Goal: Transaction & Acquisition: Purchase product/service

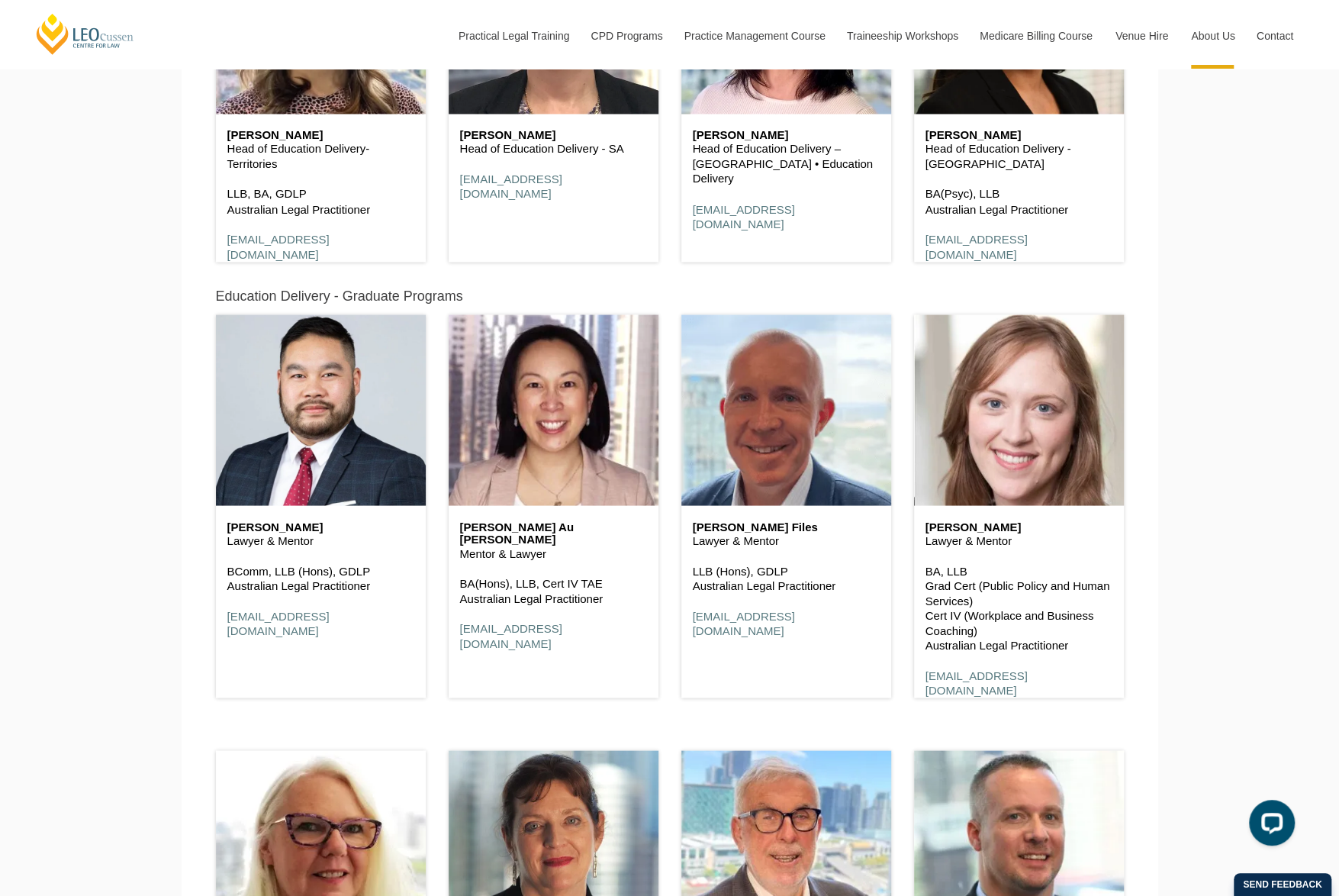
scroll to position [1831, 0]
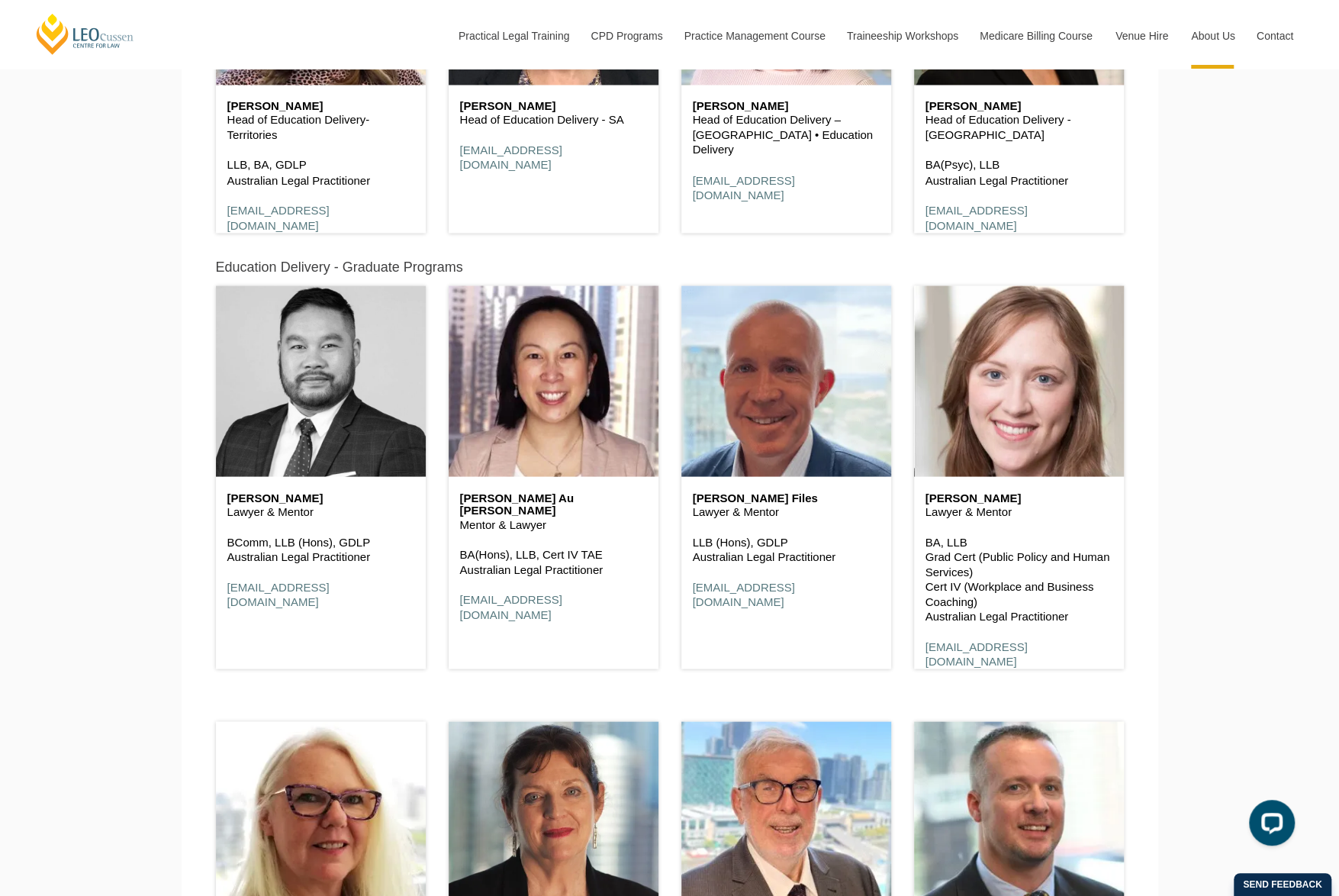
click at [354, 453] on header at bounding box center [321, 380] width 210 height 191
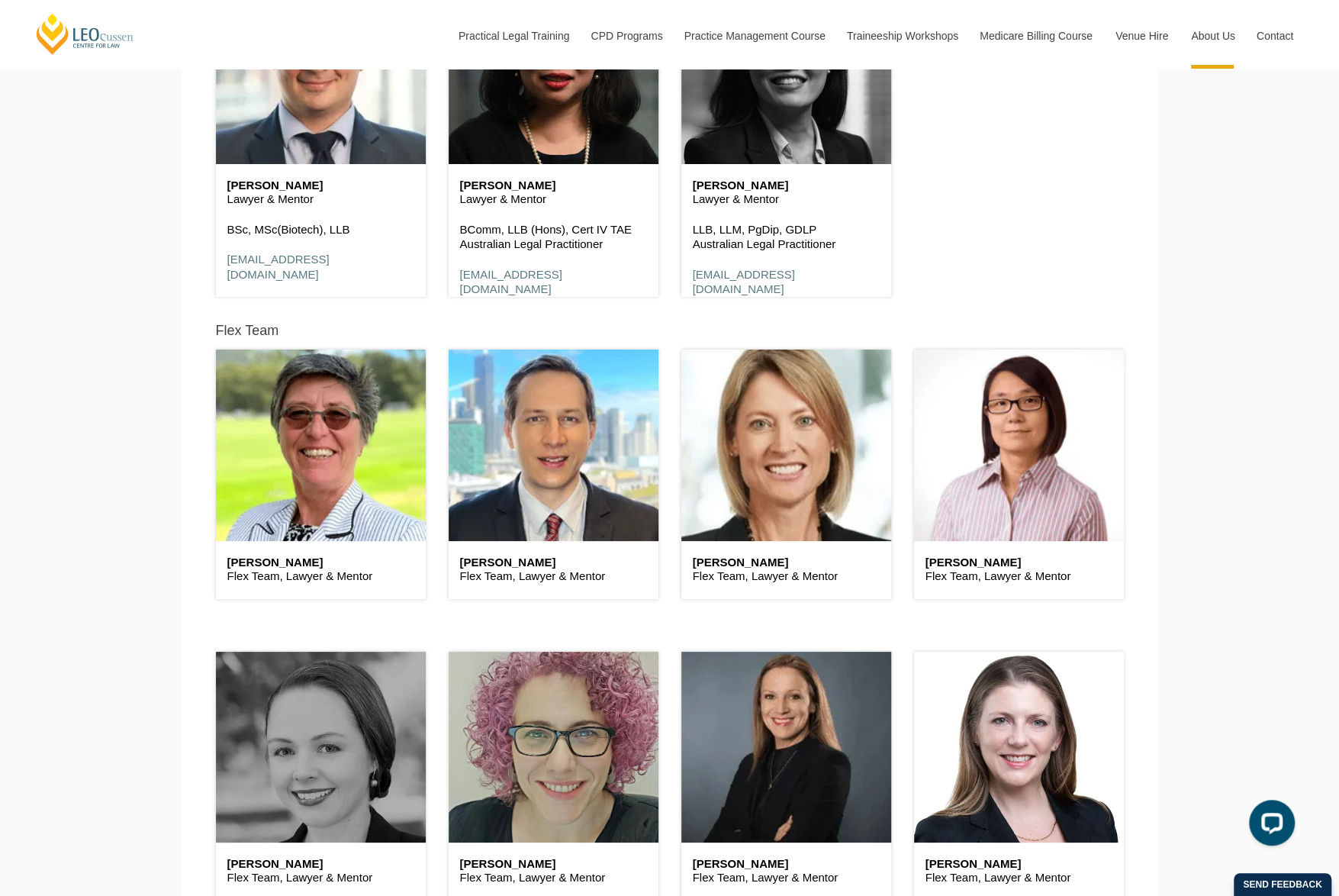
scroll to position [3814, 0]
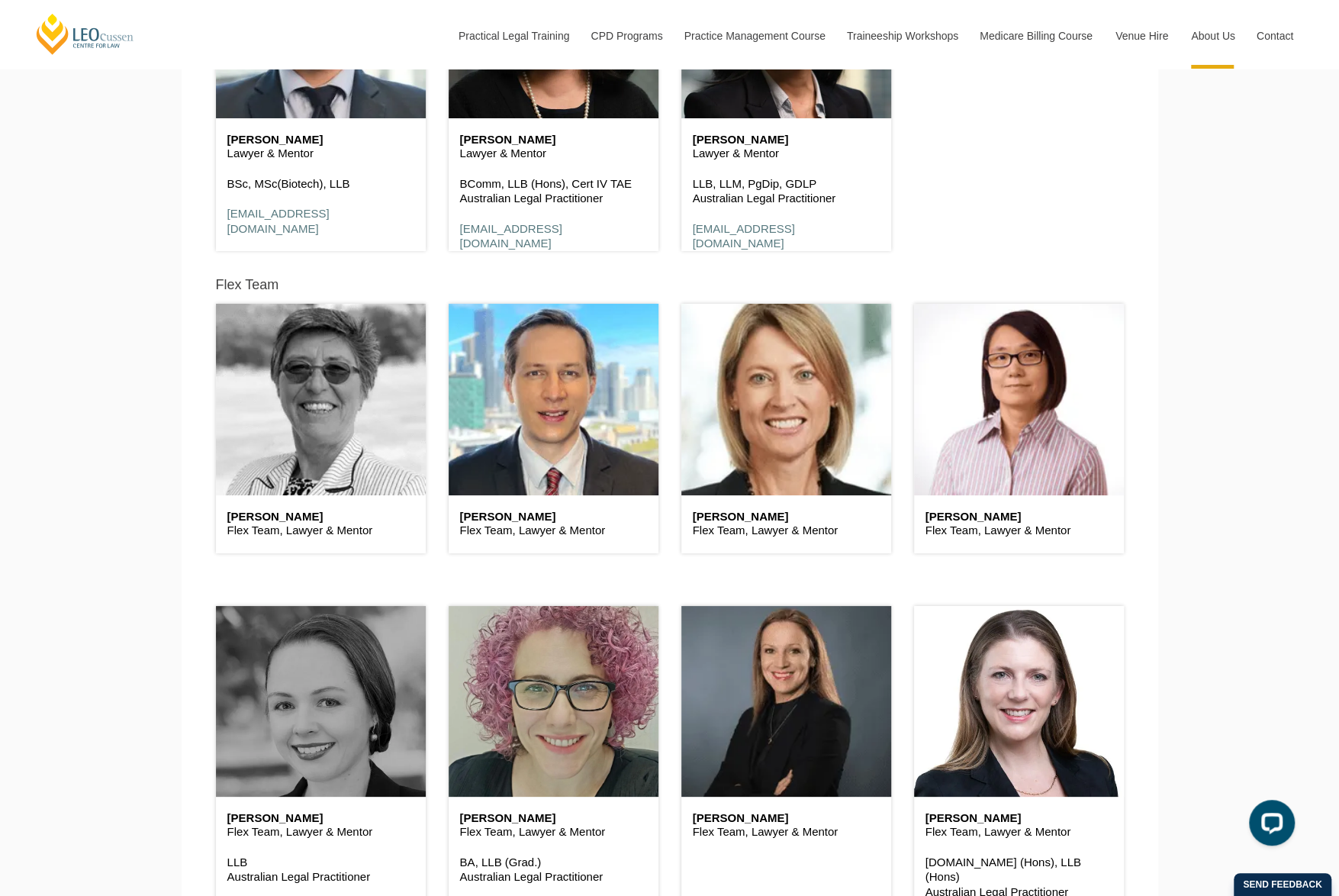
click at [279, 415] on header at bounding box center [321, 398] width 210 height 191
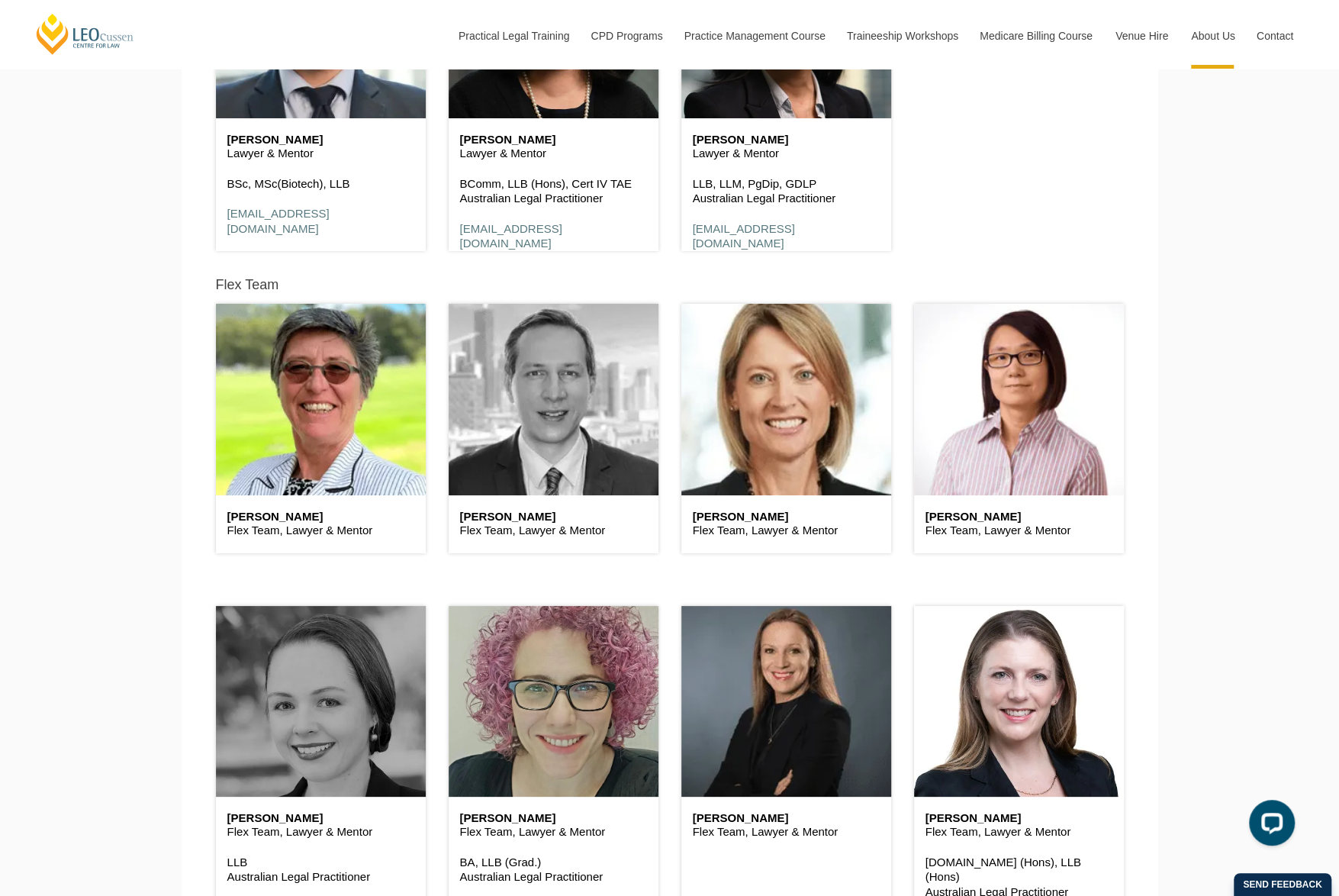
click at [534, 419] on header at bounding box center [554, 398] width 210 height 191
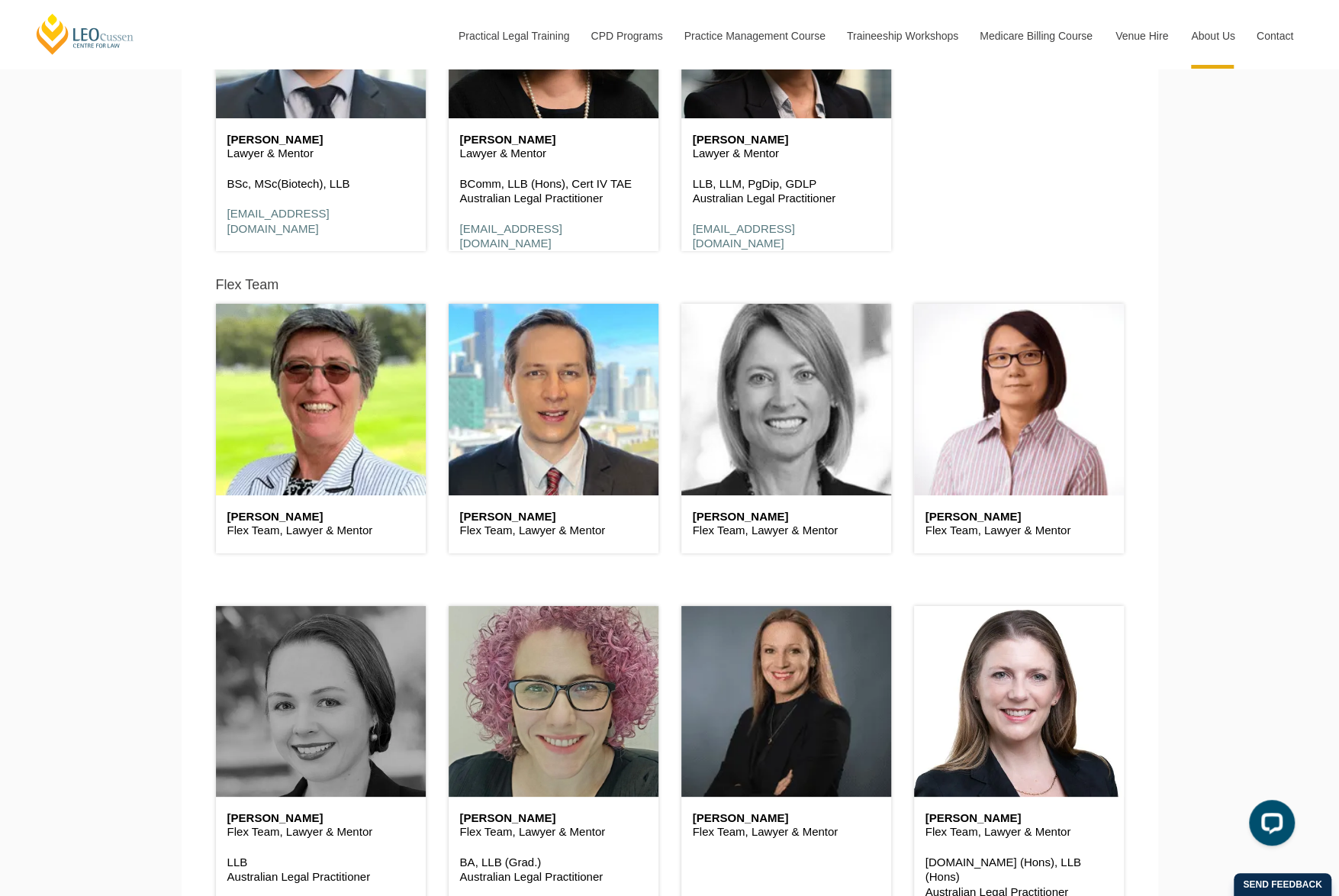
click at [819, 411] on header at bounding box center [786, 398] width 210 height 191
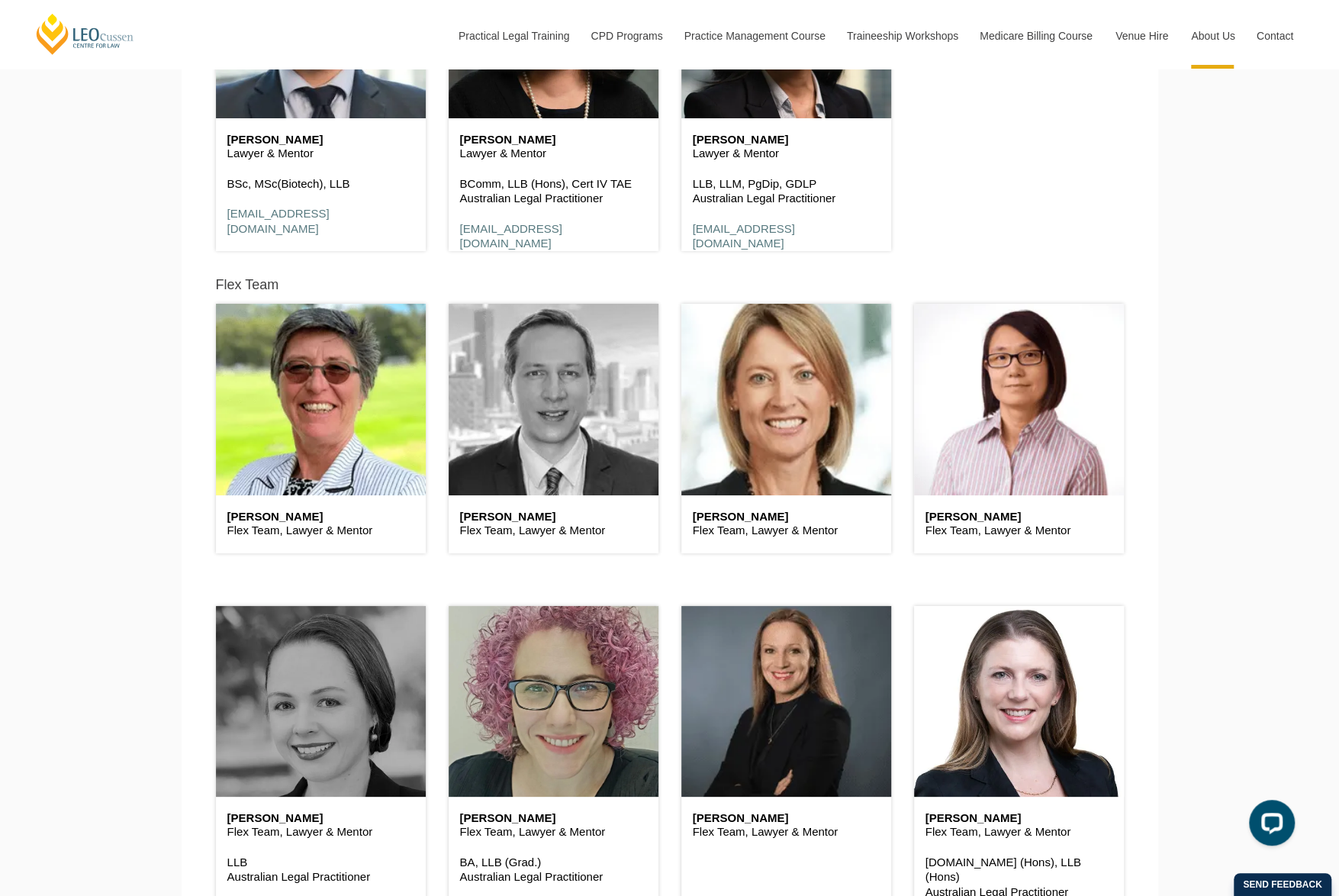
click at [578, 417] on header at bounding box center [554, 398] width 210 height 191
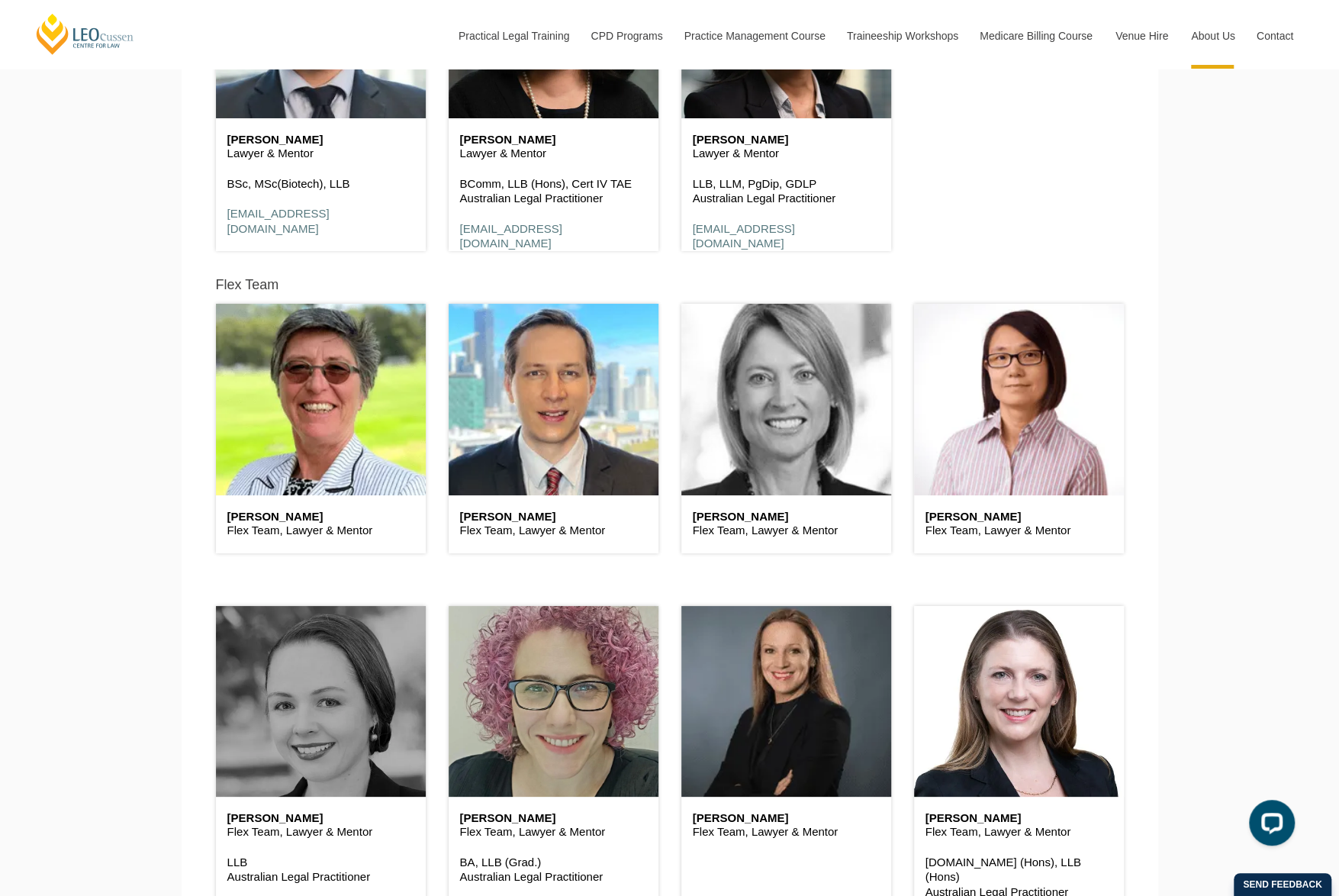
click at [735, 418] on header at bounding box center [786, 398] width 210 height 191
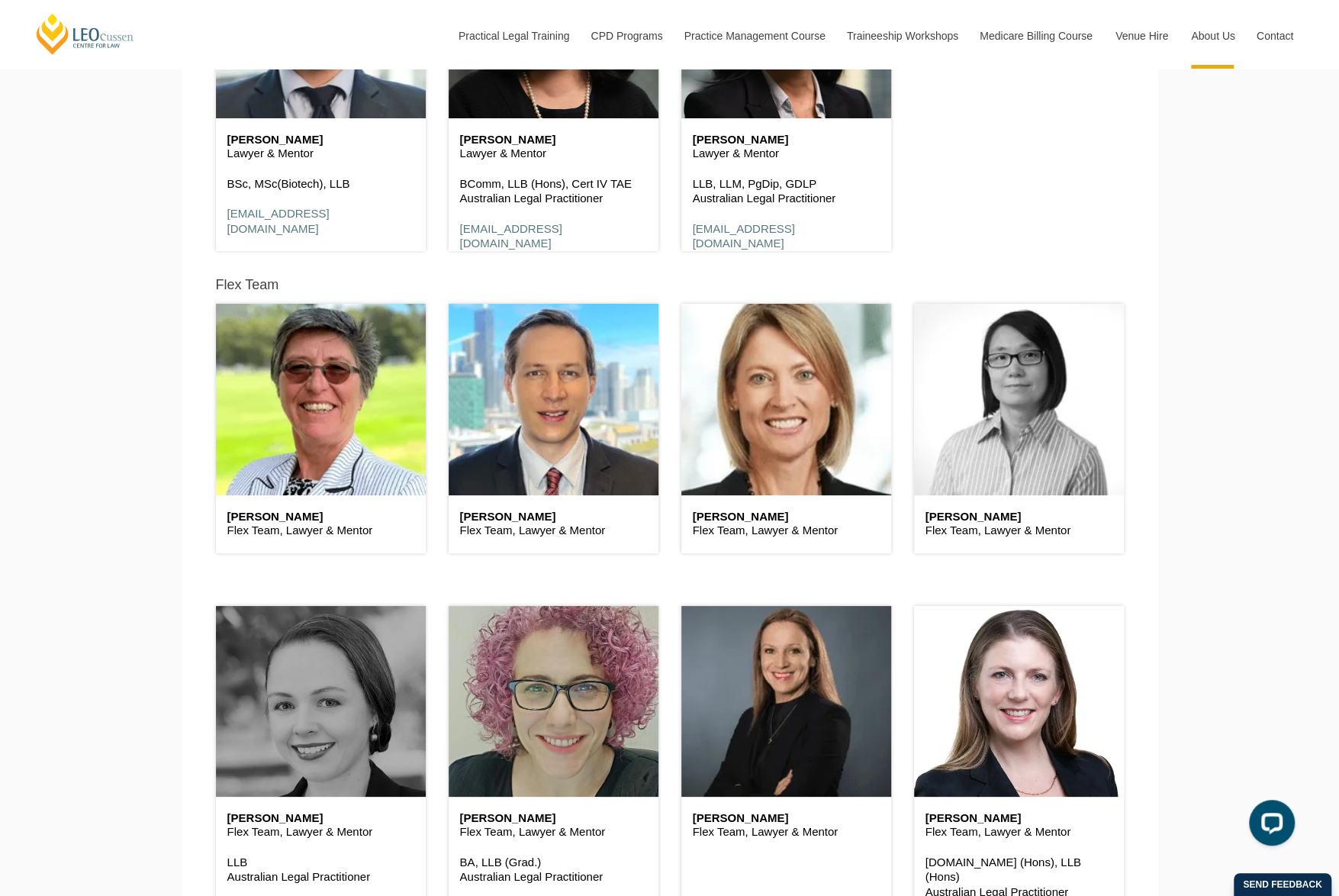
click at [1038, 425] on header at bounding box center [1019, 398] width 210 height 191
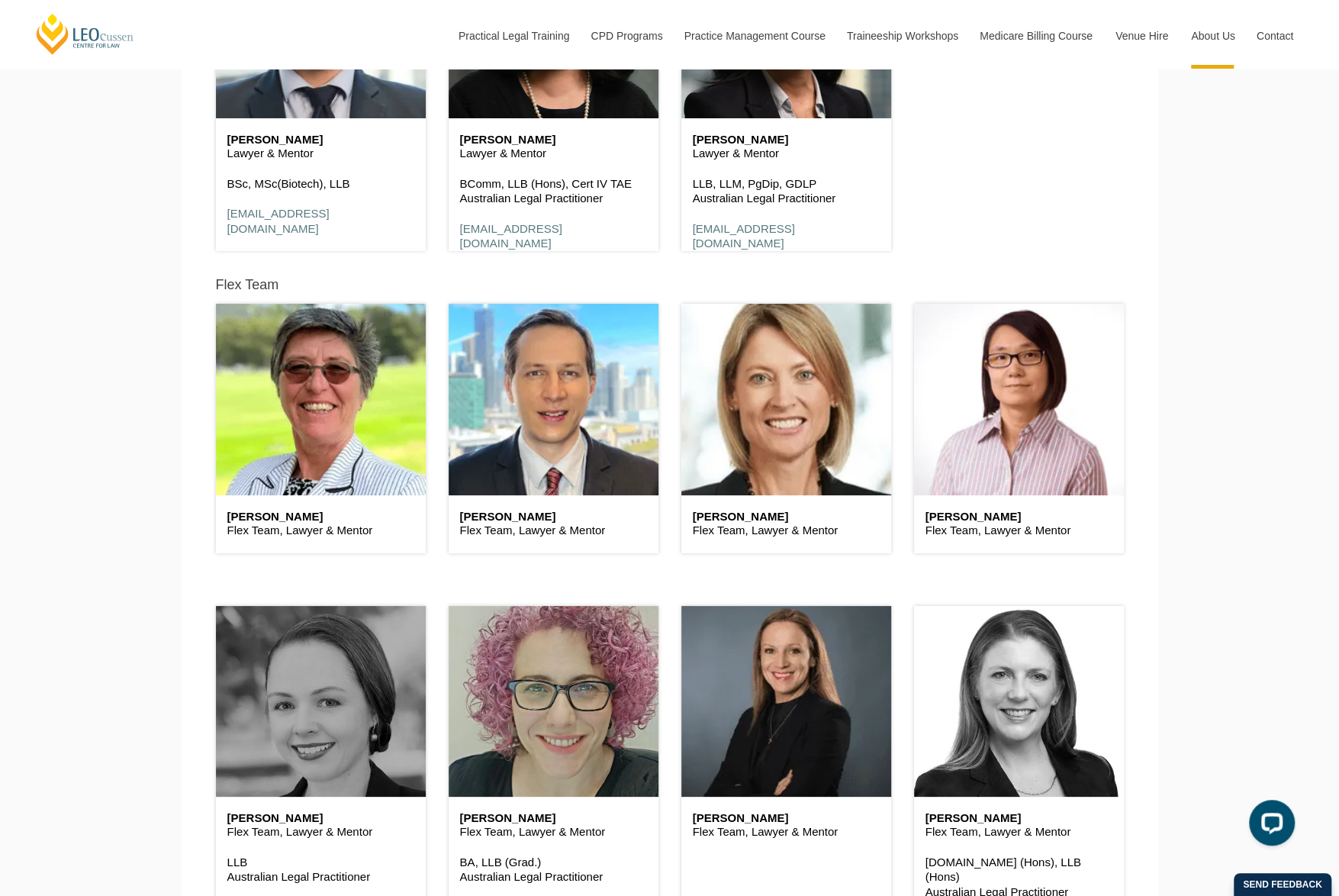
click at [1025, 684] on header at bounding box center [1019, 701] width 210 height 191
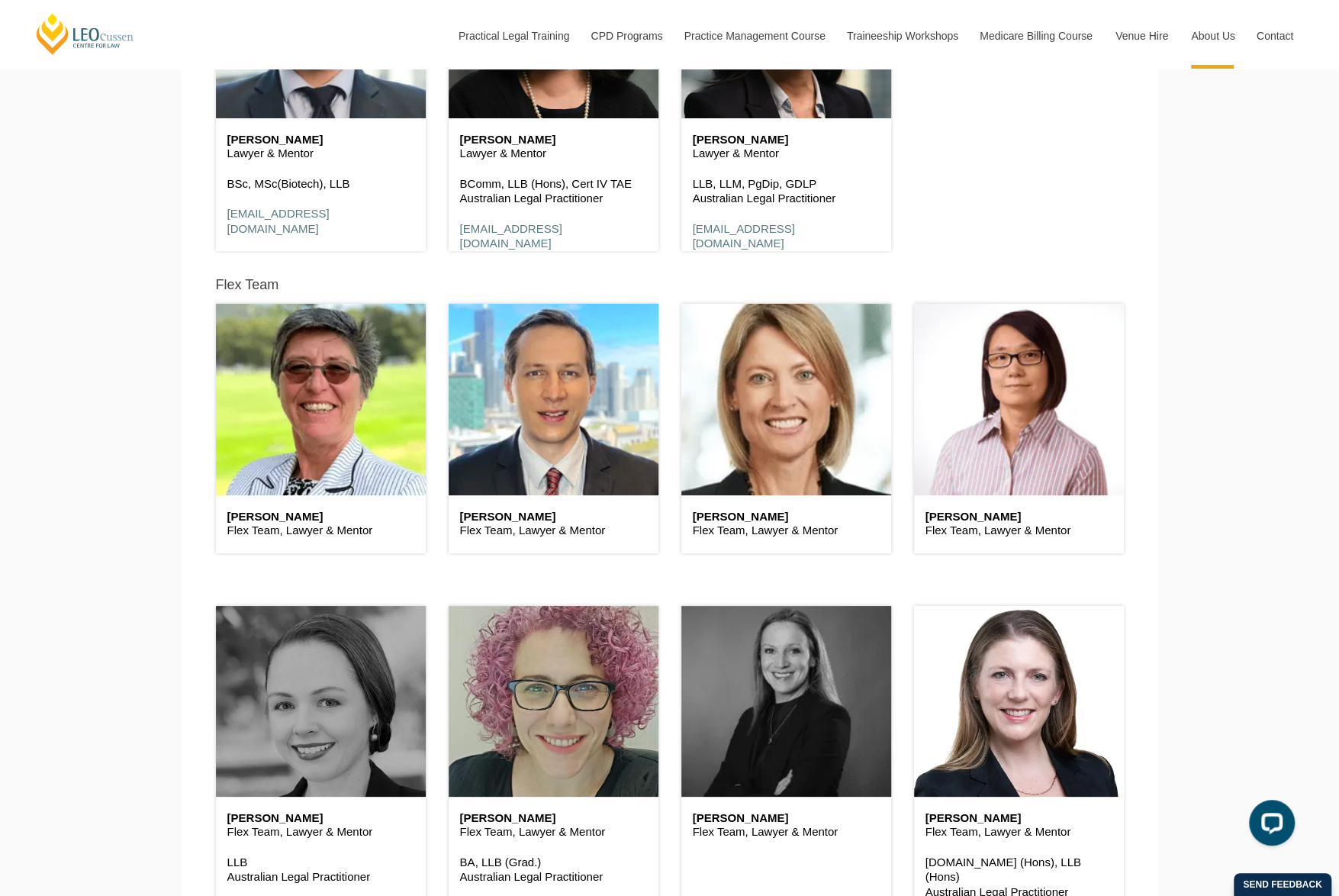
click at [809, 700] on header at bounding box center [786, 701] width 210 height 191
click at [381, 680] on header at bounding box center [321, 701] width 210 height 191
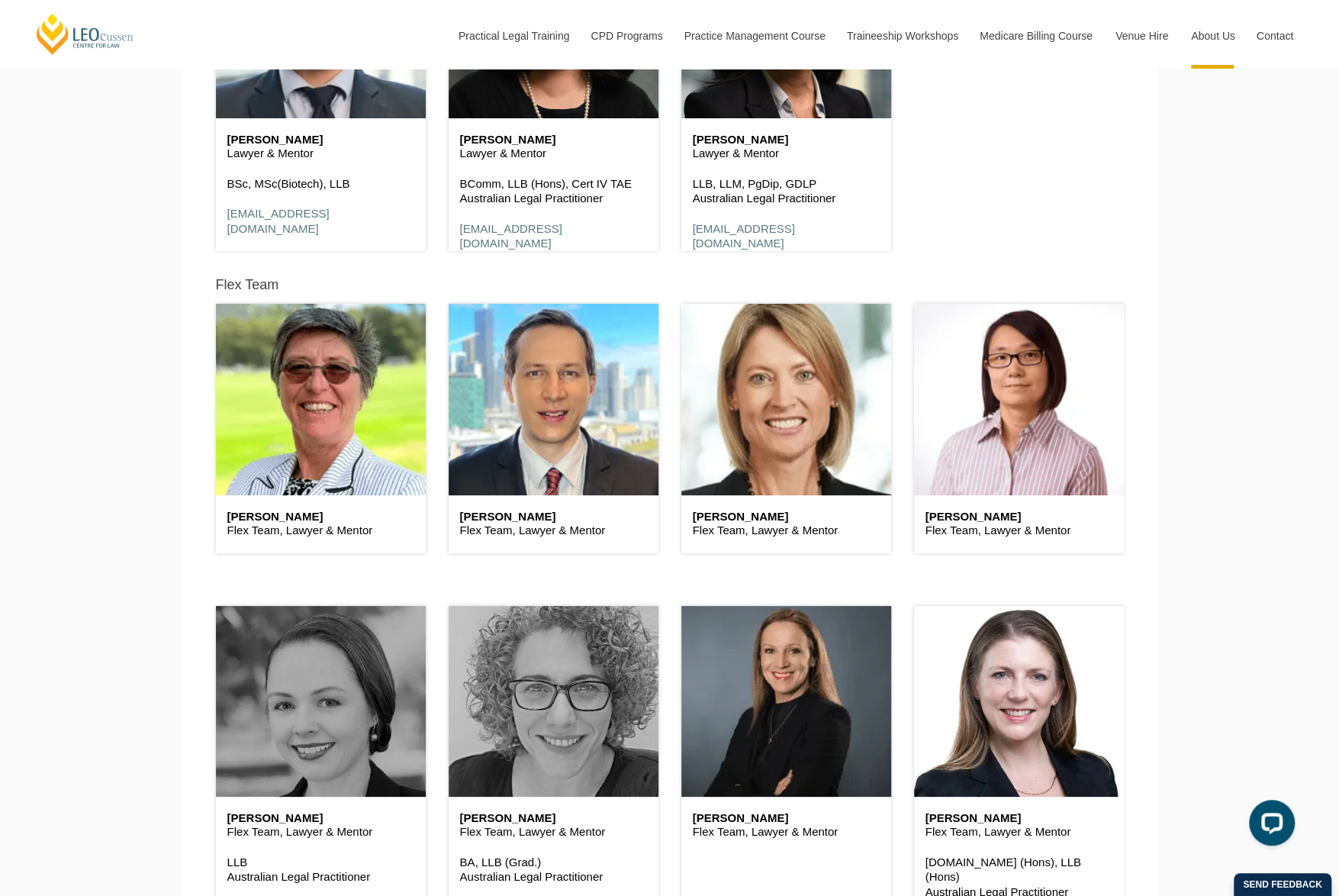
click at [513, 690] on header at bounding box center [554, 701] width 210 height 191
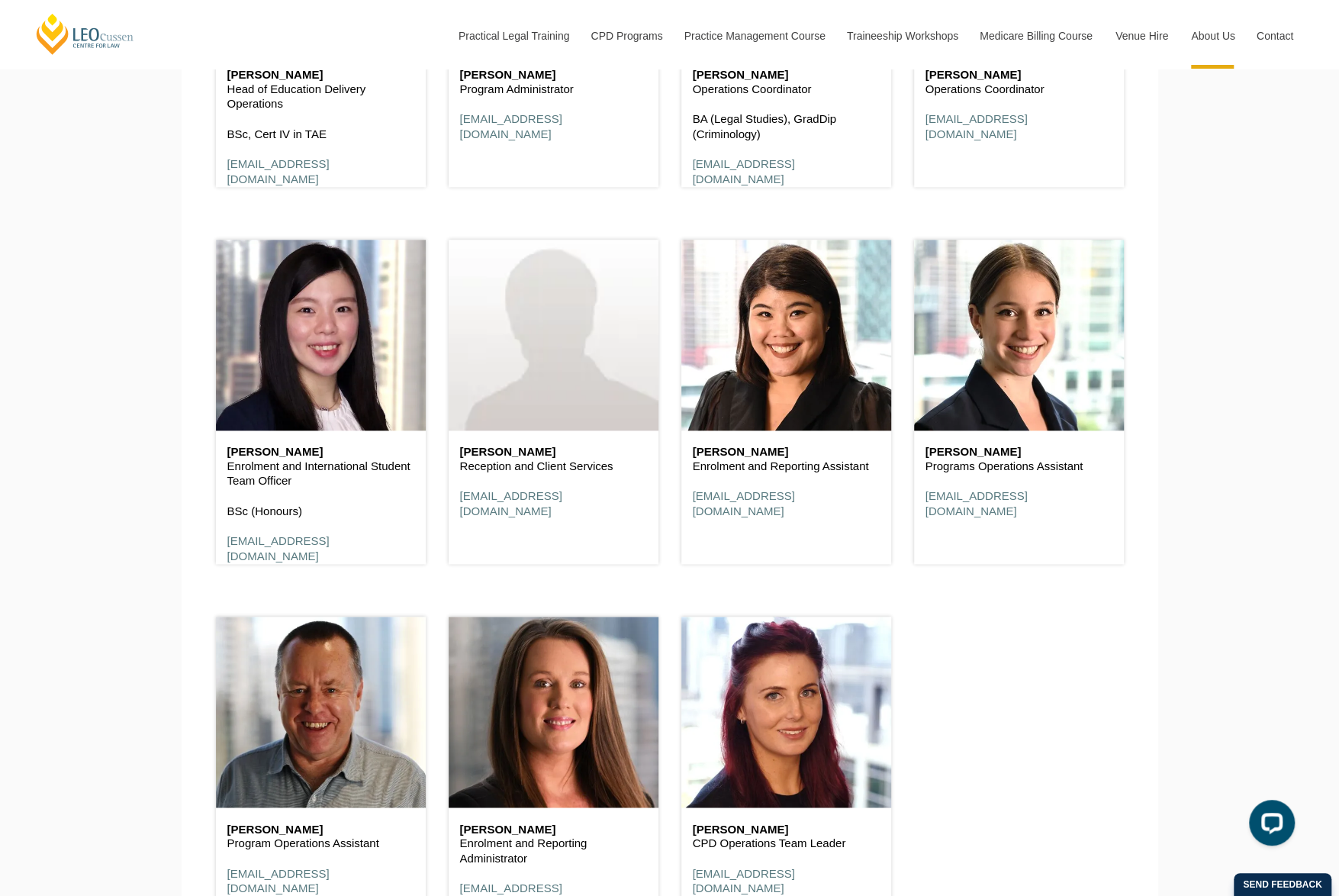
scroll to position [5188, 0]
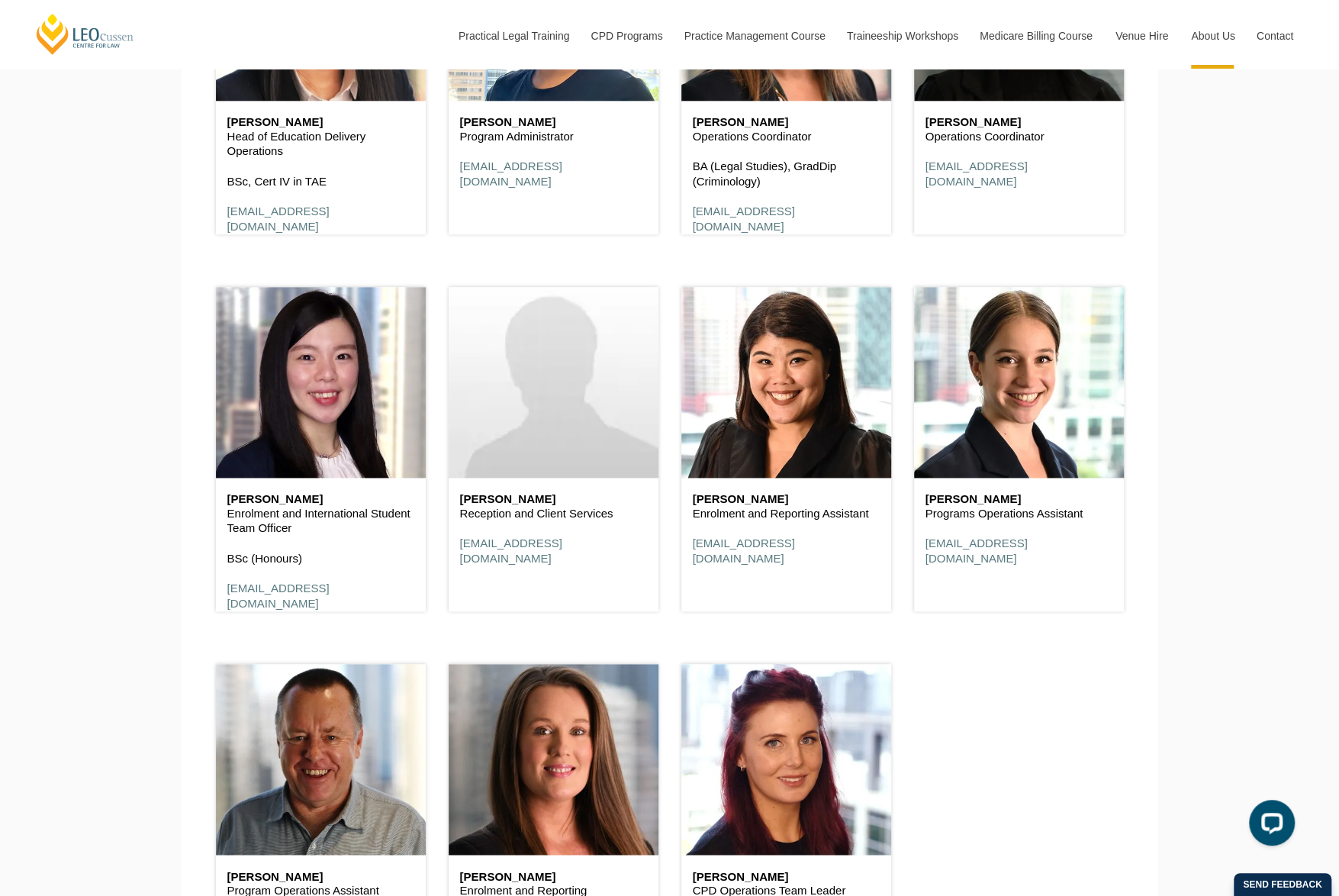
click at [478, 407] on header at bounding box center [554, 382] width 210 height 191
click at [528, 413] on header at bounding box center [554, 382] width 210 height 191
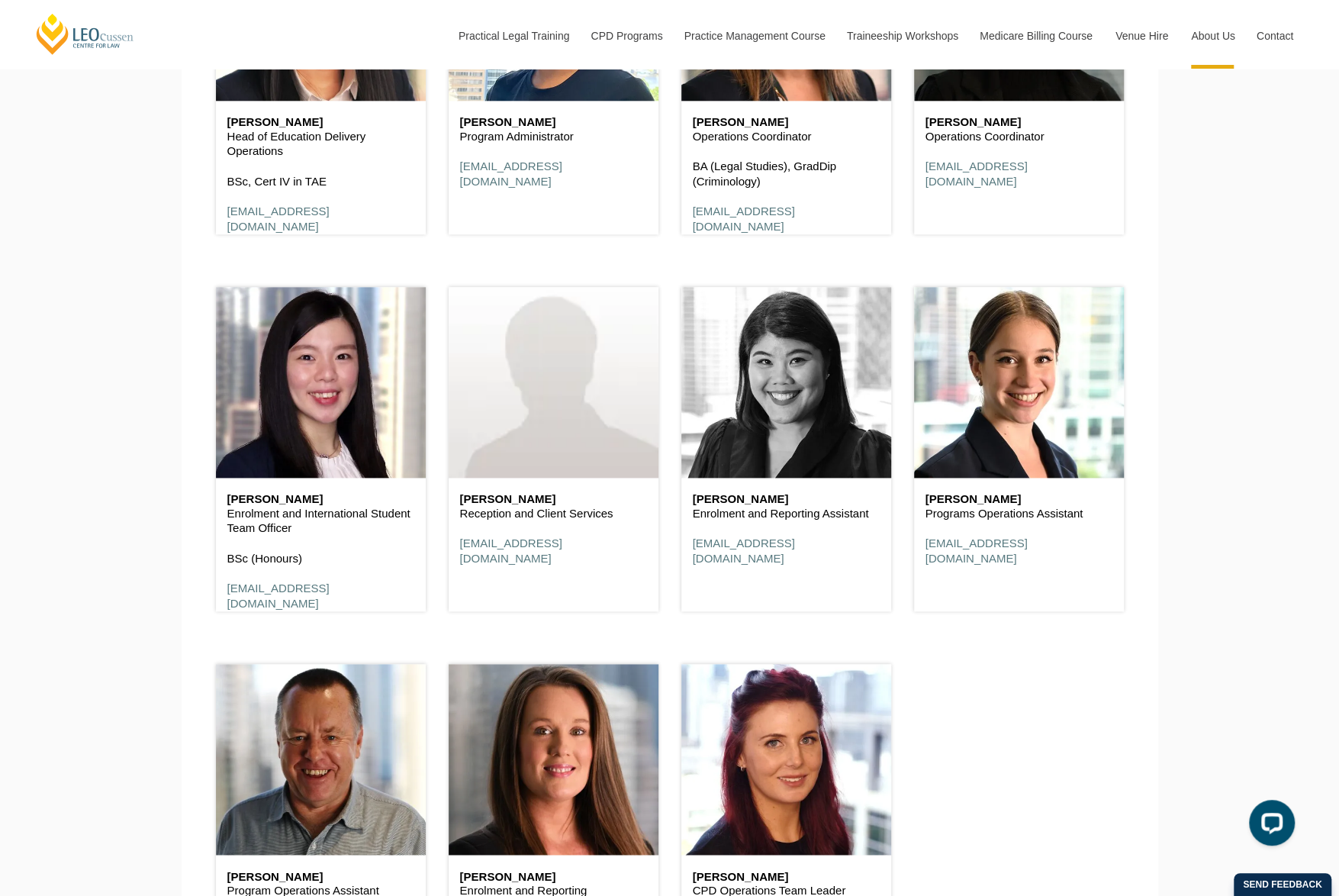
click at [759, 409] on header at bounding box center [786, 382] width 210 height 191
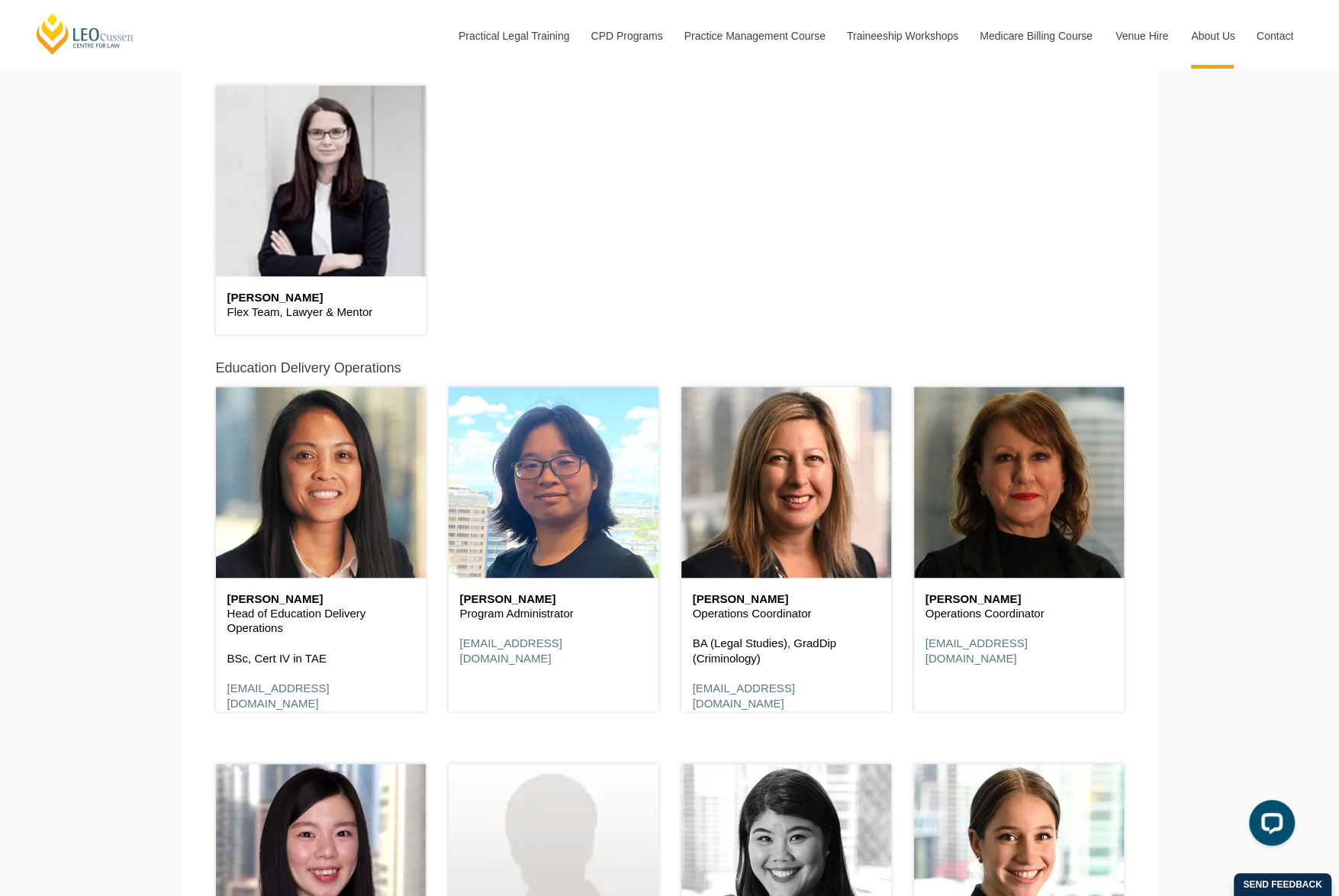
scroll to position [4578, 0]
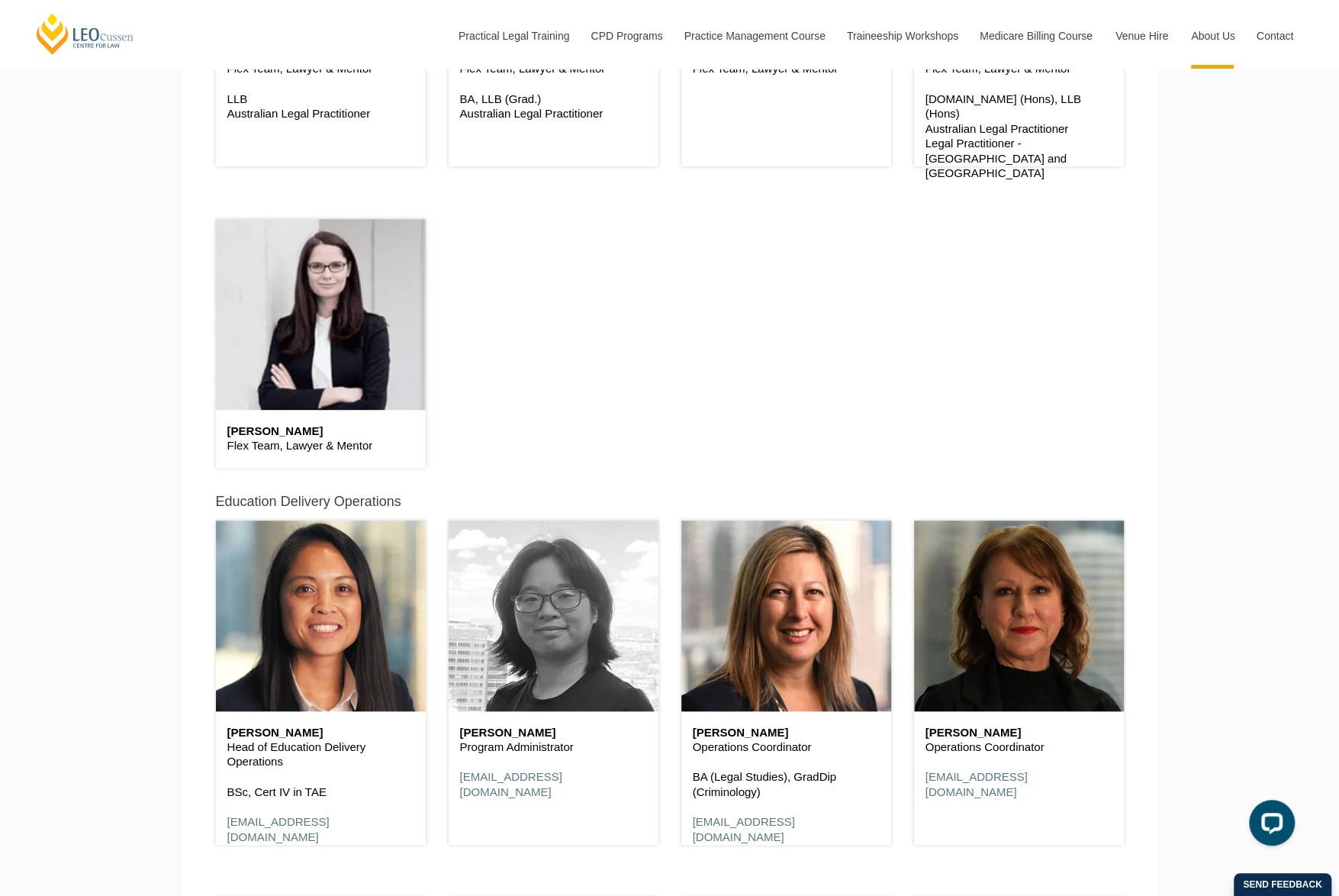
click at [529, 622] on header at bounding box center [554, 615] width 210 height 191
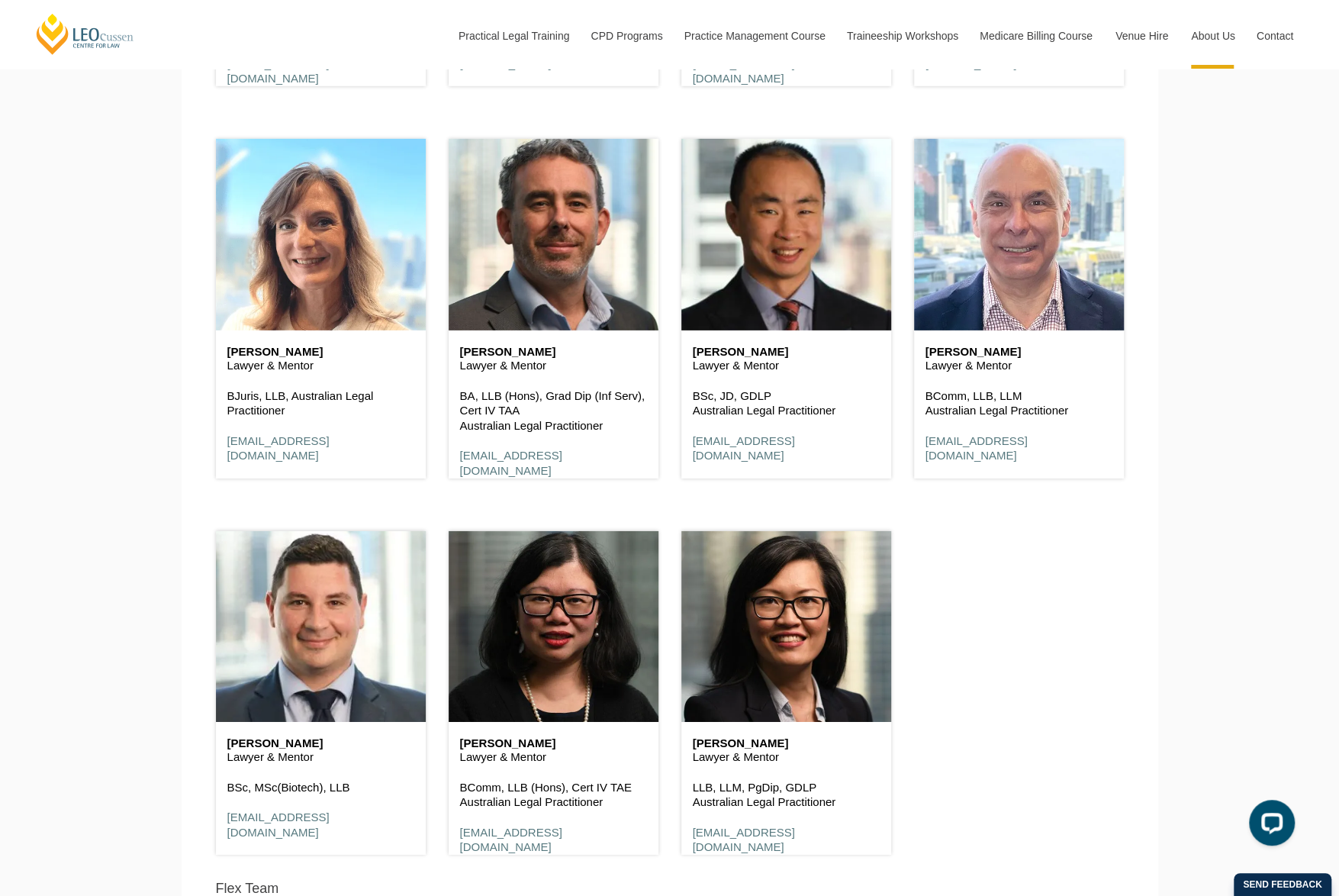
scroll to position [3205, 0]
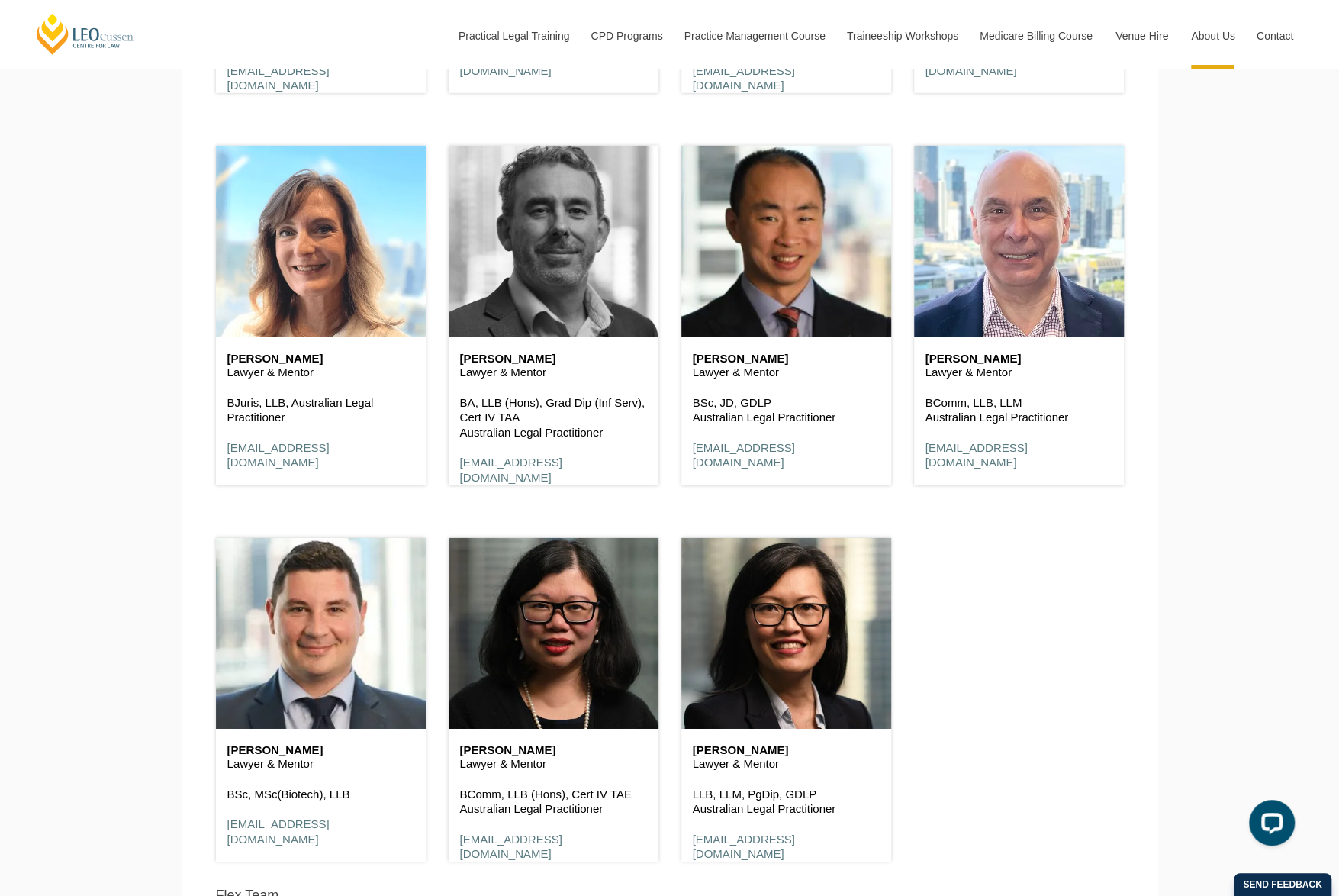
click at [586, 307] on header at bounding box center [554, 240] width 210 height 191
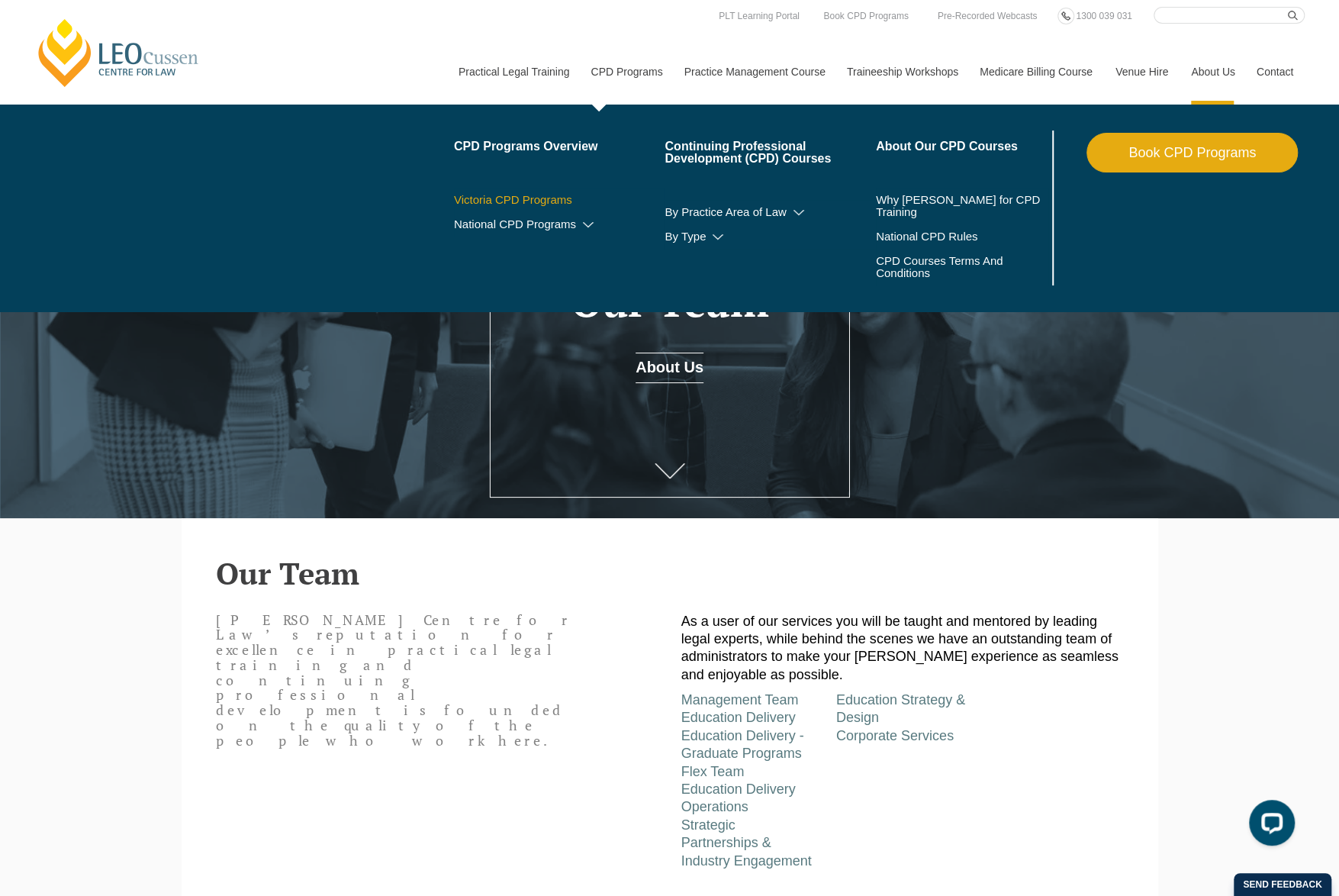
click at [560, 194] on link "Victoria CPD Programs" at bounding box center [560, 201] width 211 height 13
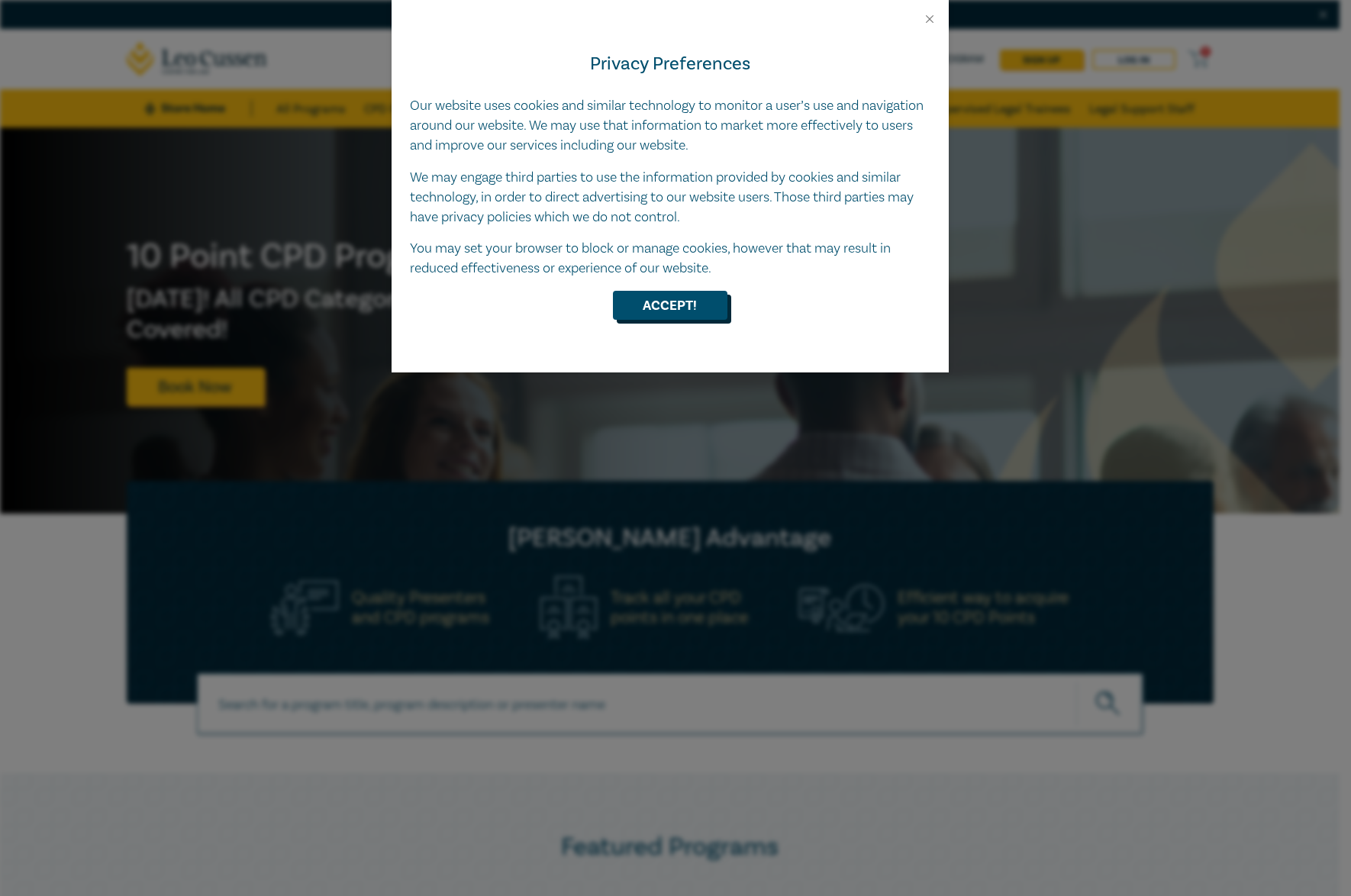
click at [700, 298] on button "Accept!" at bounding box center [670, 305] width 115 height 29
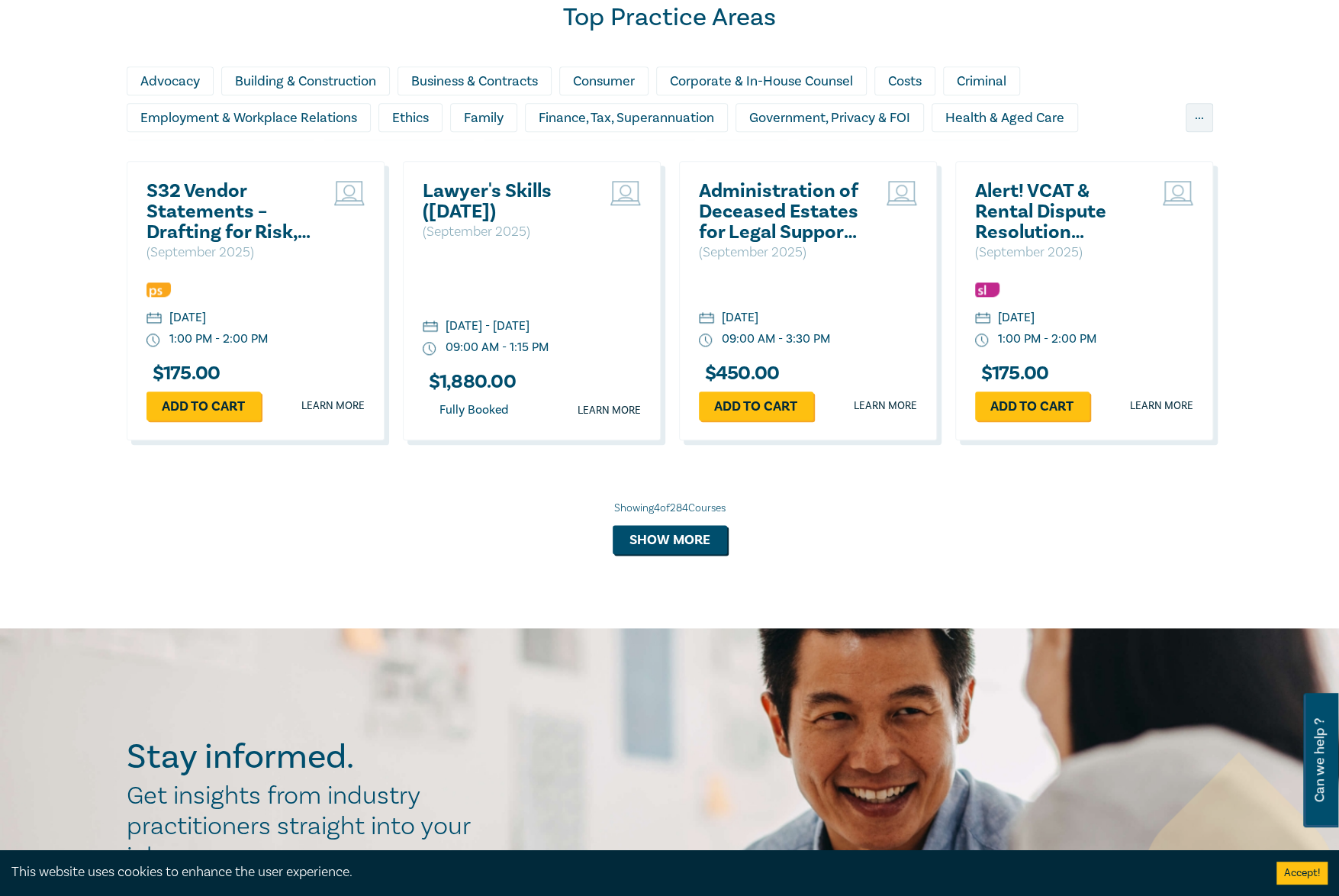
scroll to position [1069, 0]
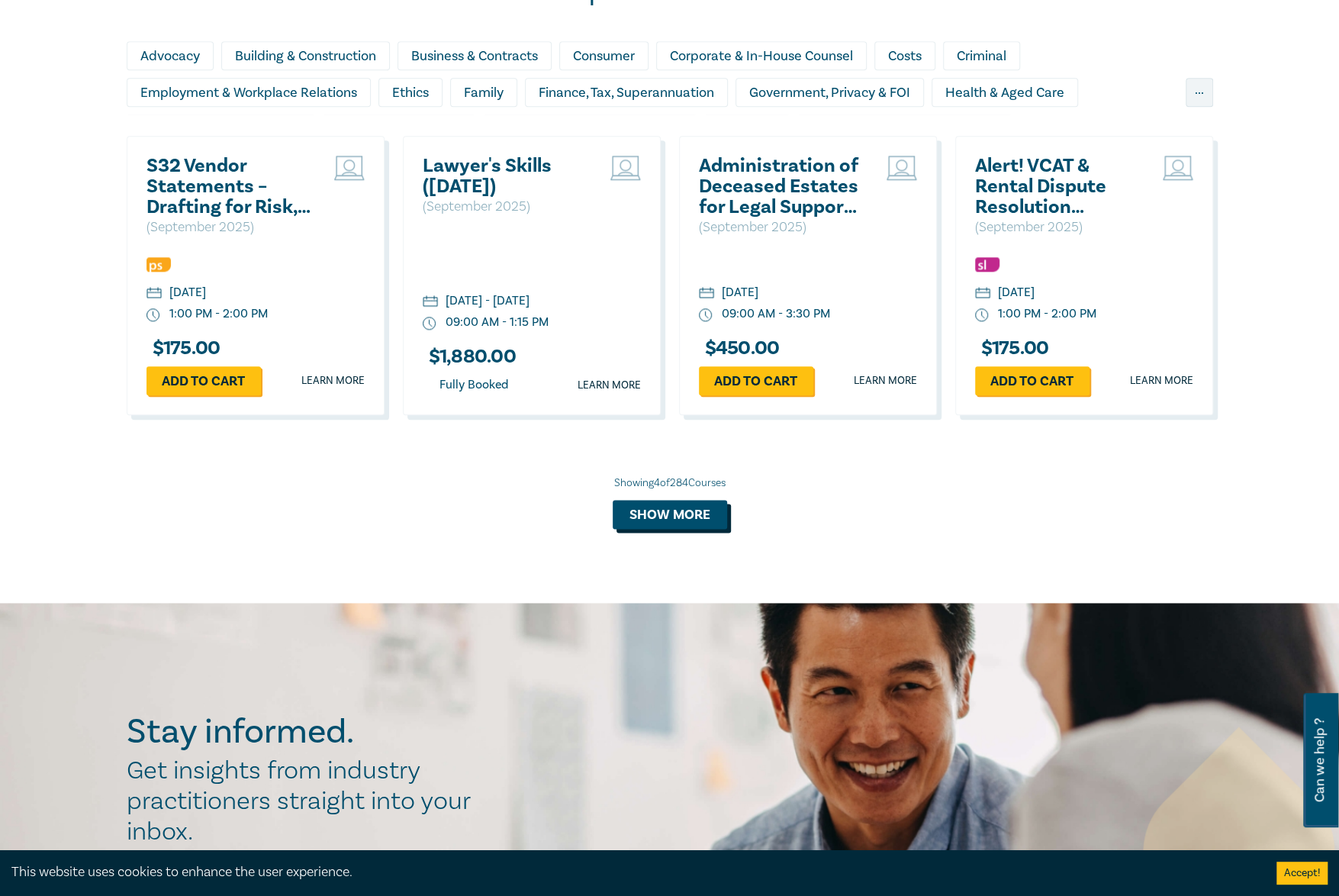
click at [705, 513] on button "Show more" at bounding box center [670, 514] width 115 height 29
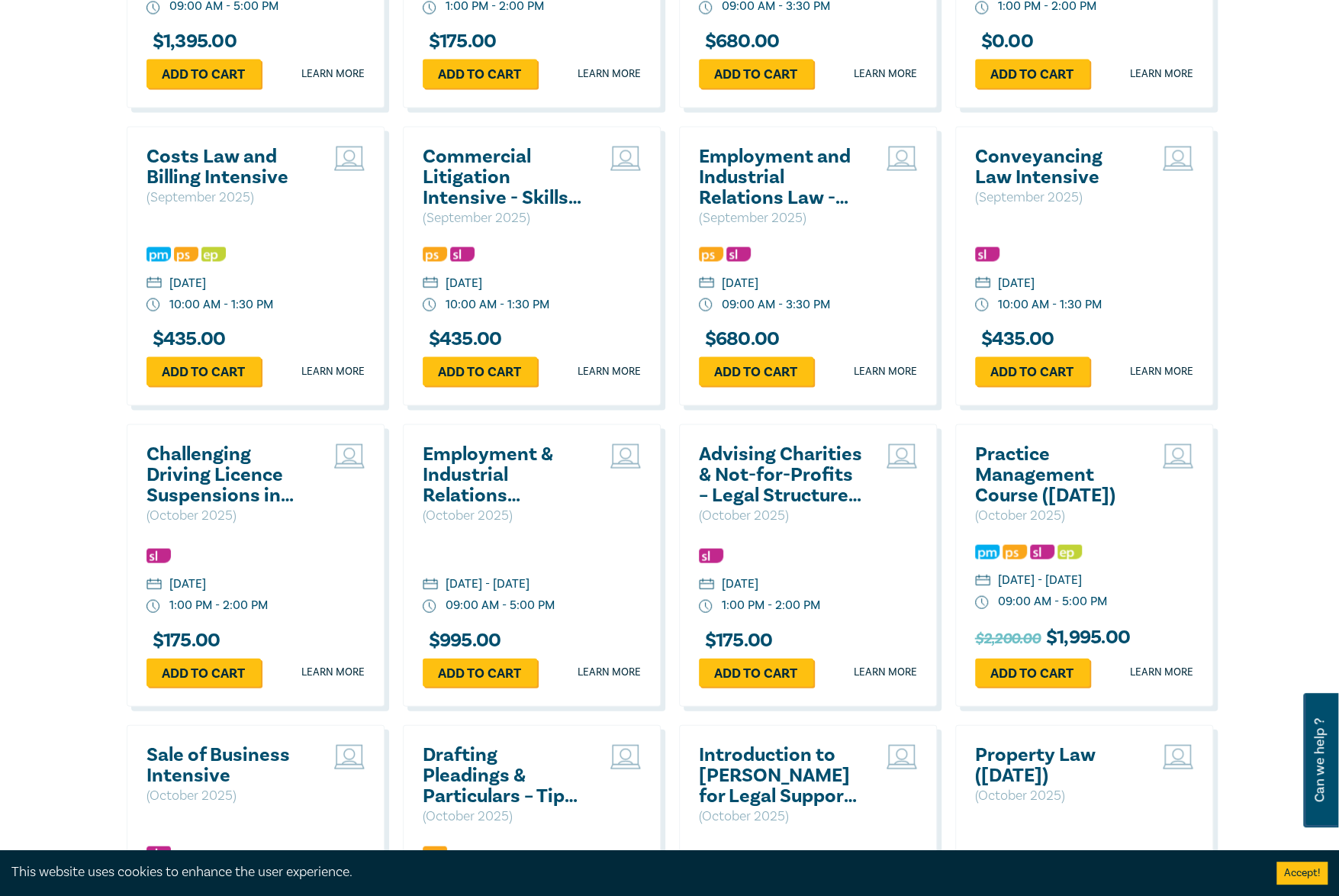
scroll to position [1908, 0]
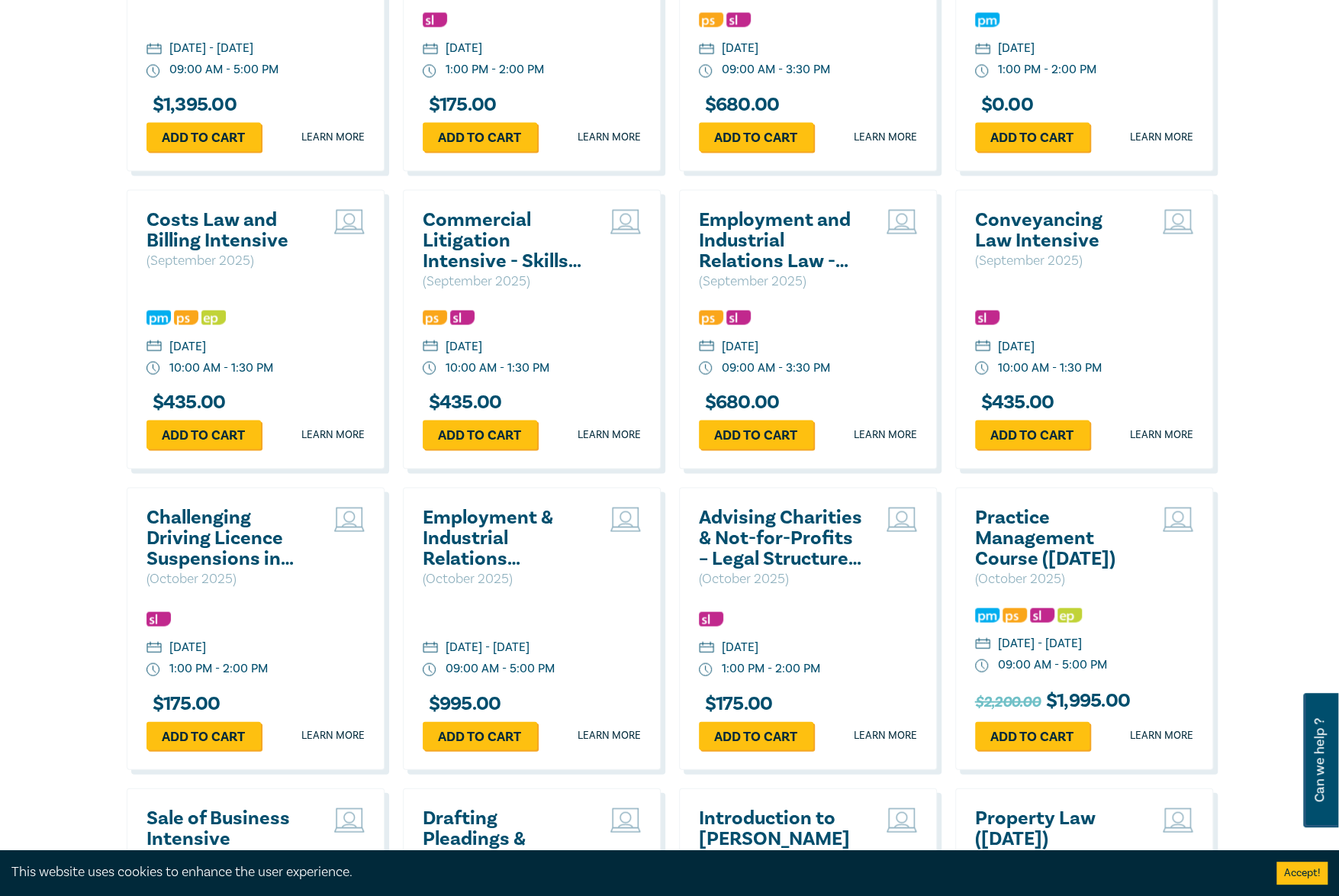
click at [744, 539] on h2 "Advising Charities & Not-for-Profits – Legal Structures, Compliance & Risk Mana…" at bounding box center [782, 537] width 164 height 61
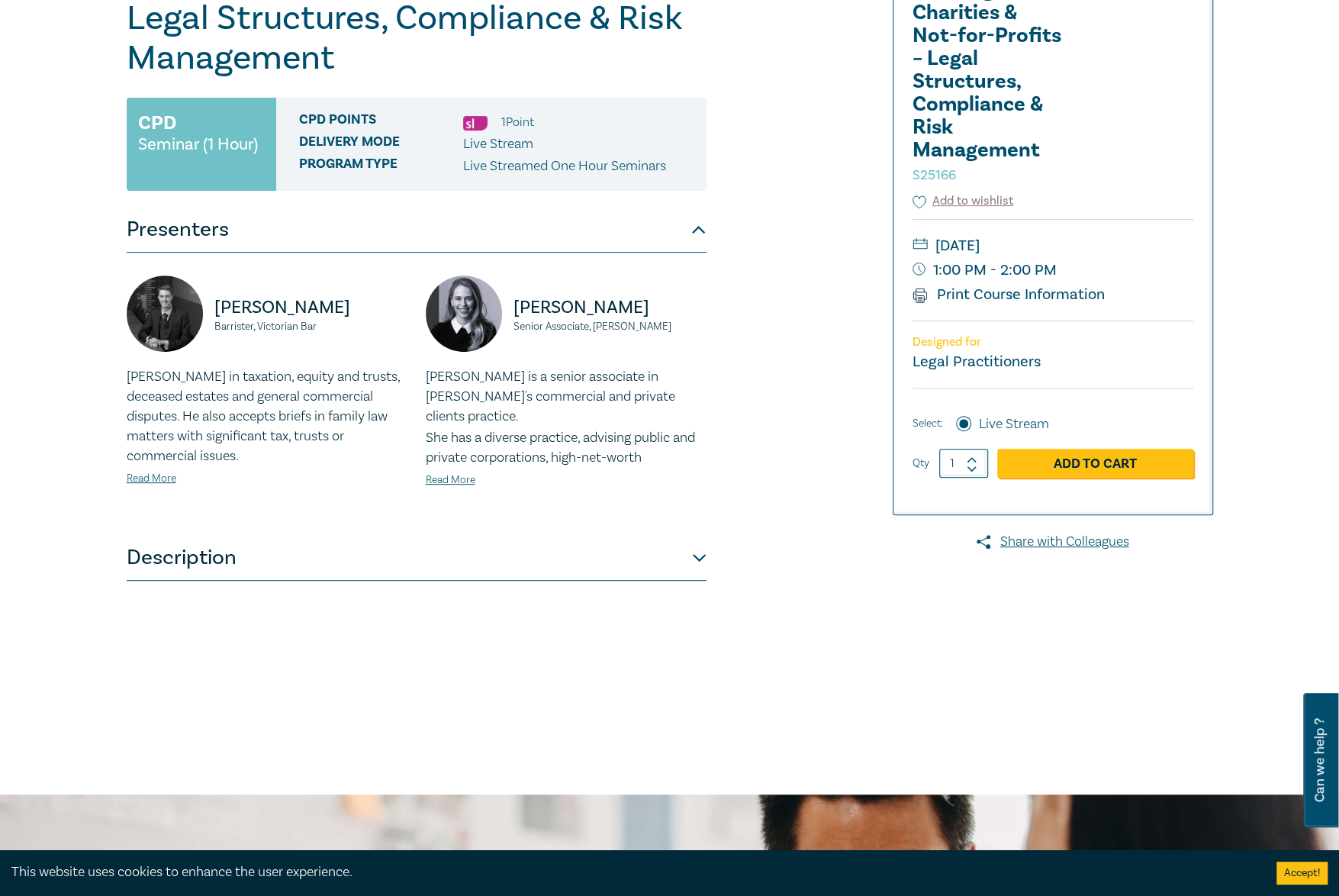
scroll to position [305, 0]
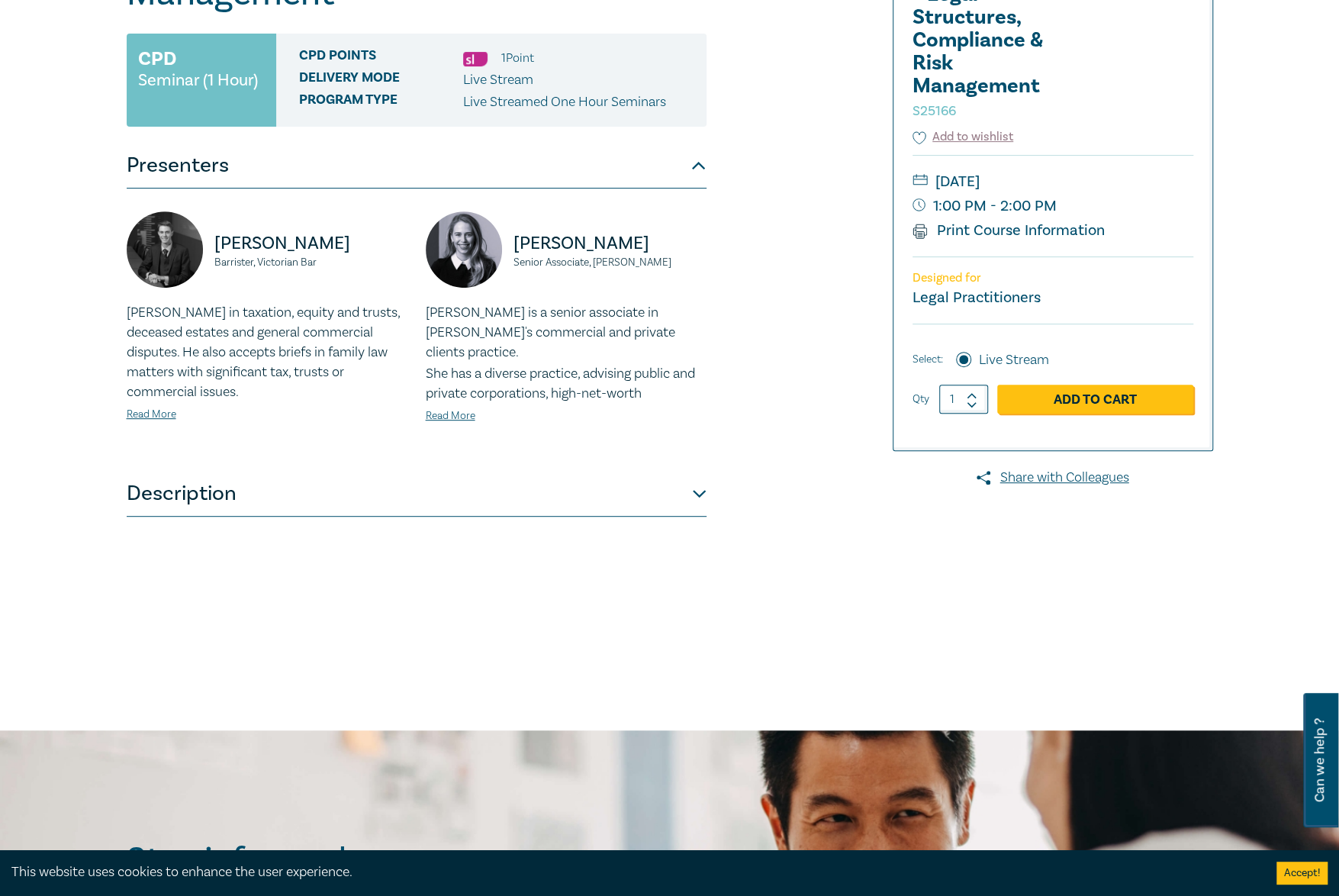
click at [696, 489] on button "Description" at bounding box center [417, 493] width 580 height 46
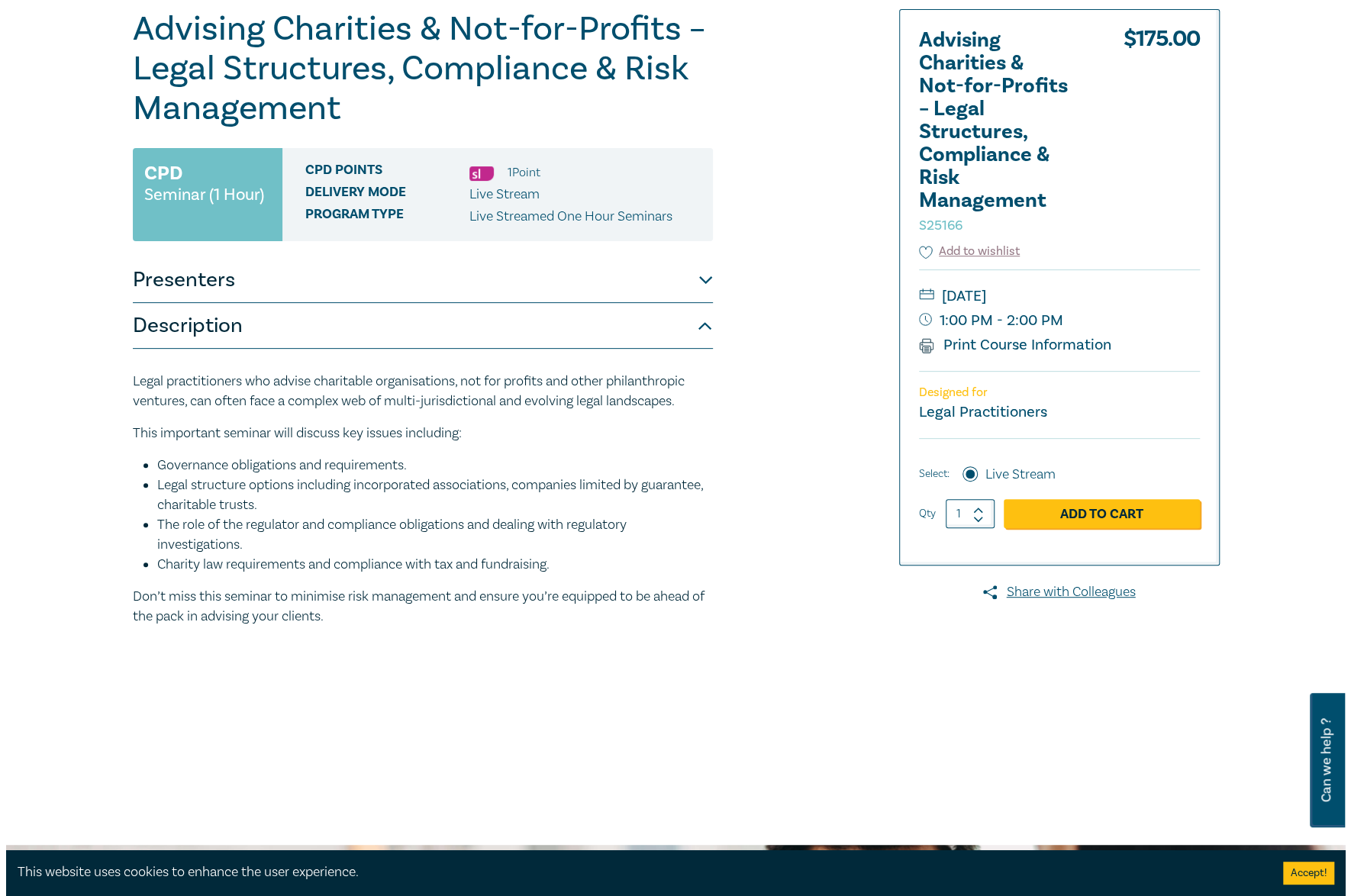
scroll to position [153, 0]
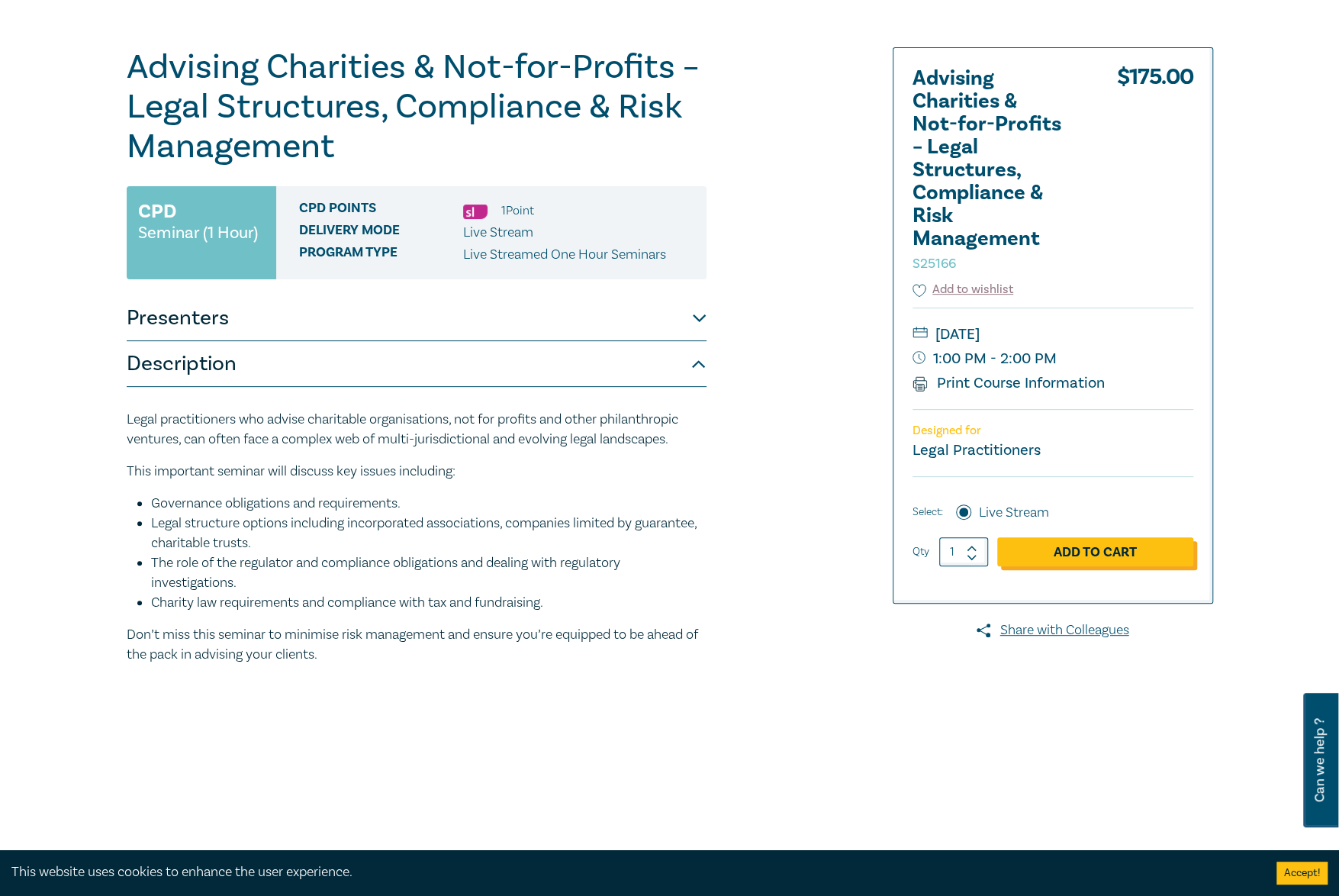
click at [1118, 556] on link "Add to Cart" at bounding box center [1095, 552] width 196 height 29
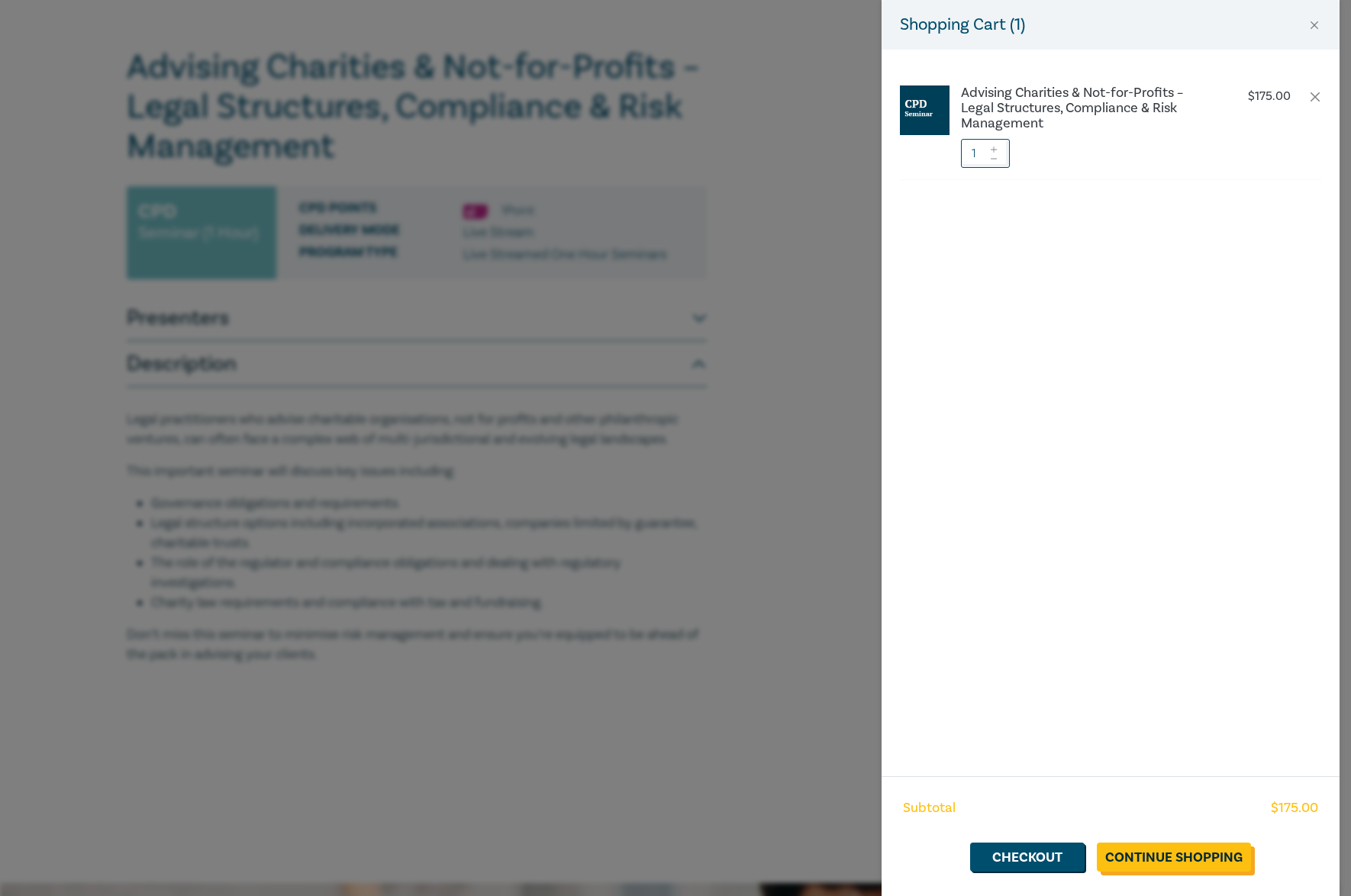
click at [1132, 853] on link "Continue Shopping" at bounding box center [1174, 857] width 155 height 29
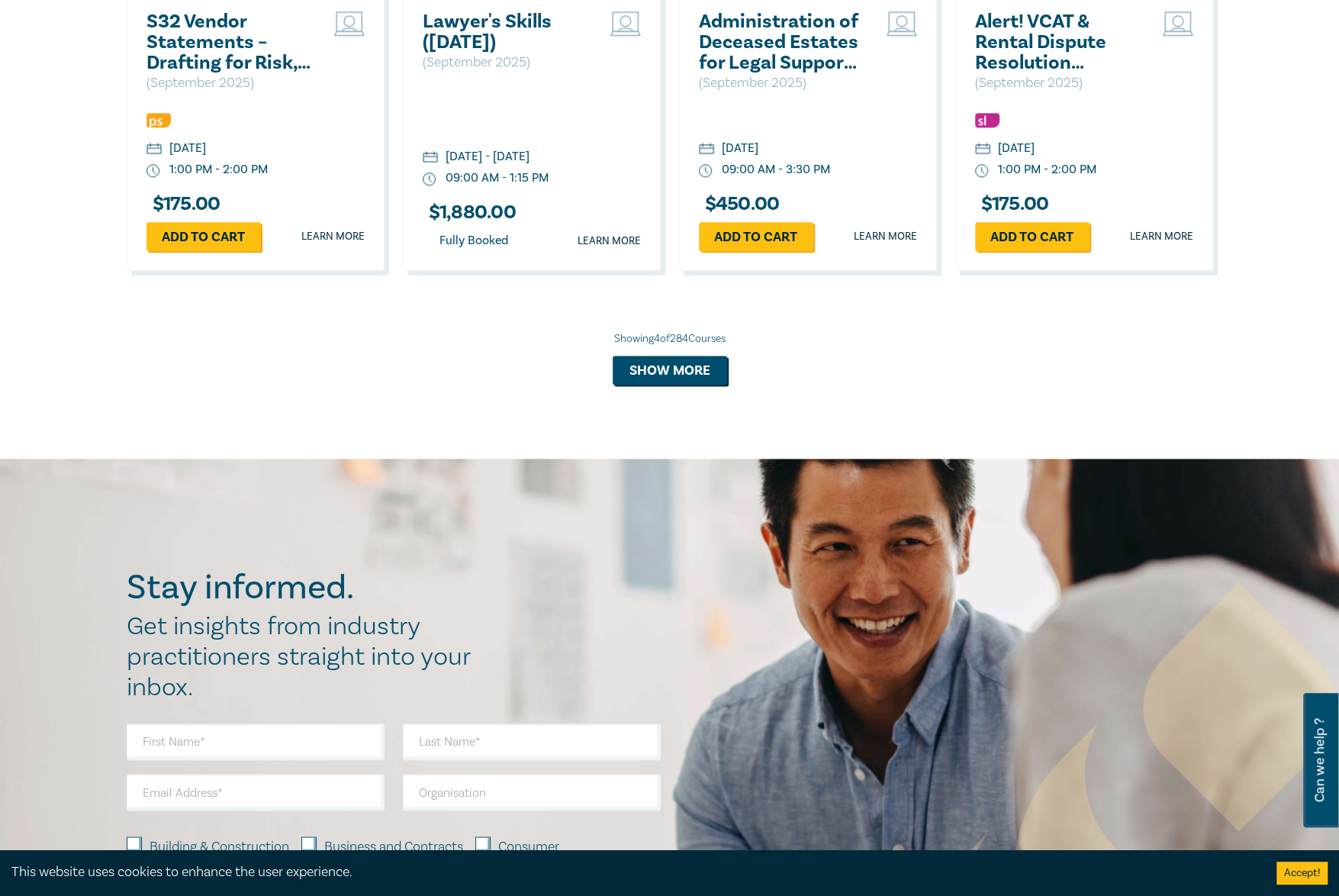
scroll to position [1059, 0]
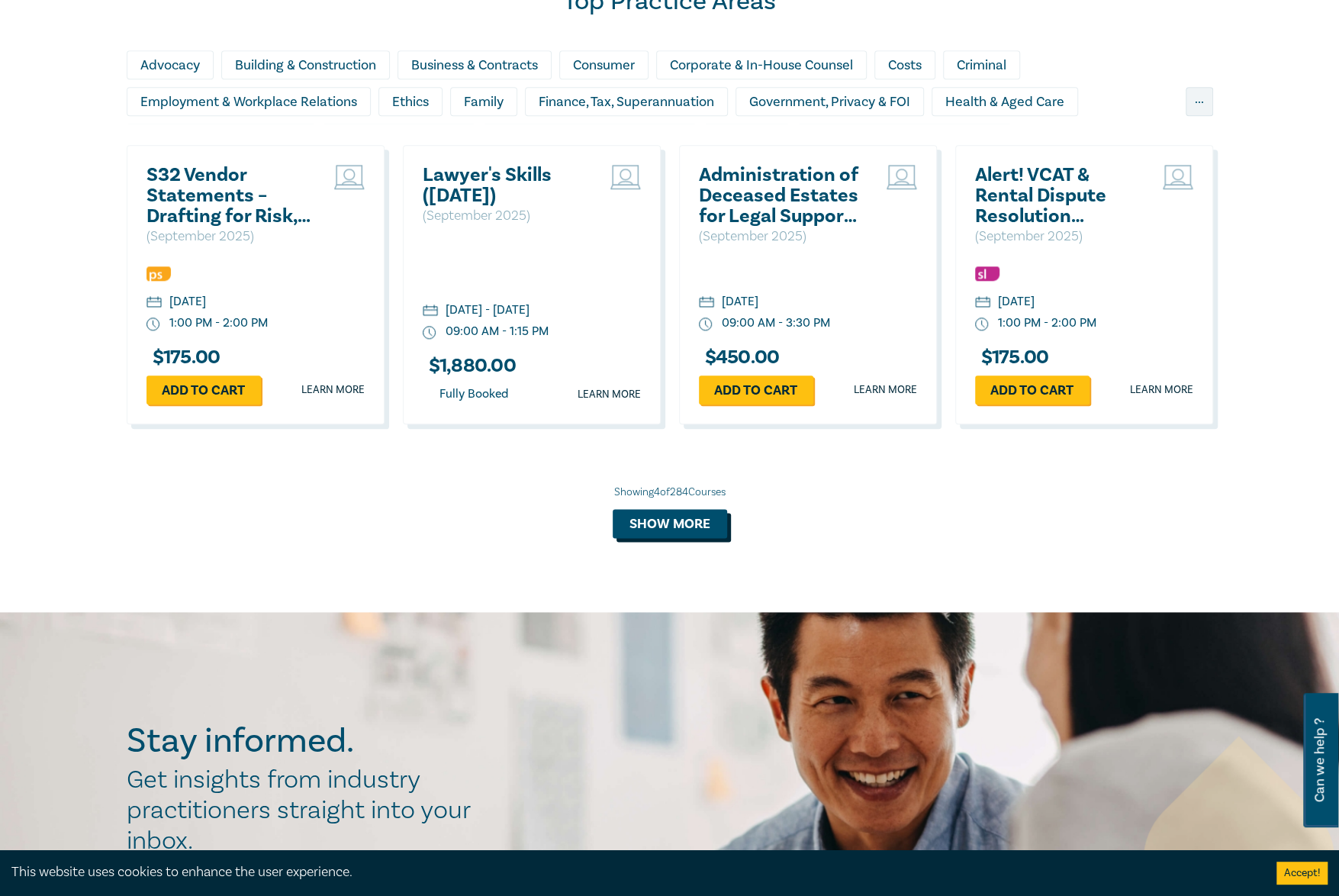
click at [686, 526] on button "Show more" at bounding box center [670, 523] width 115 height 29
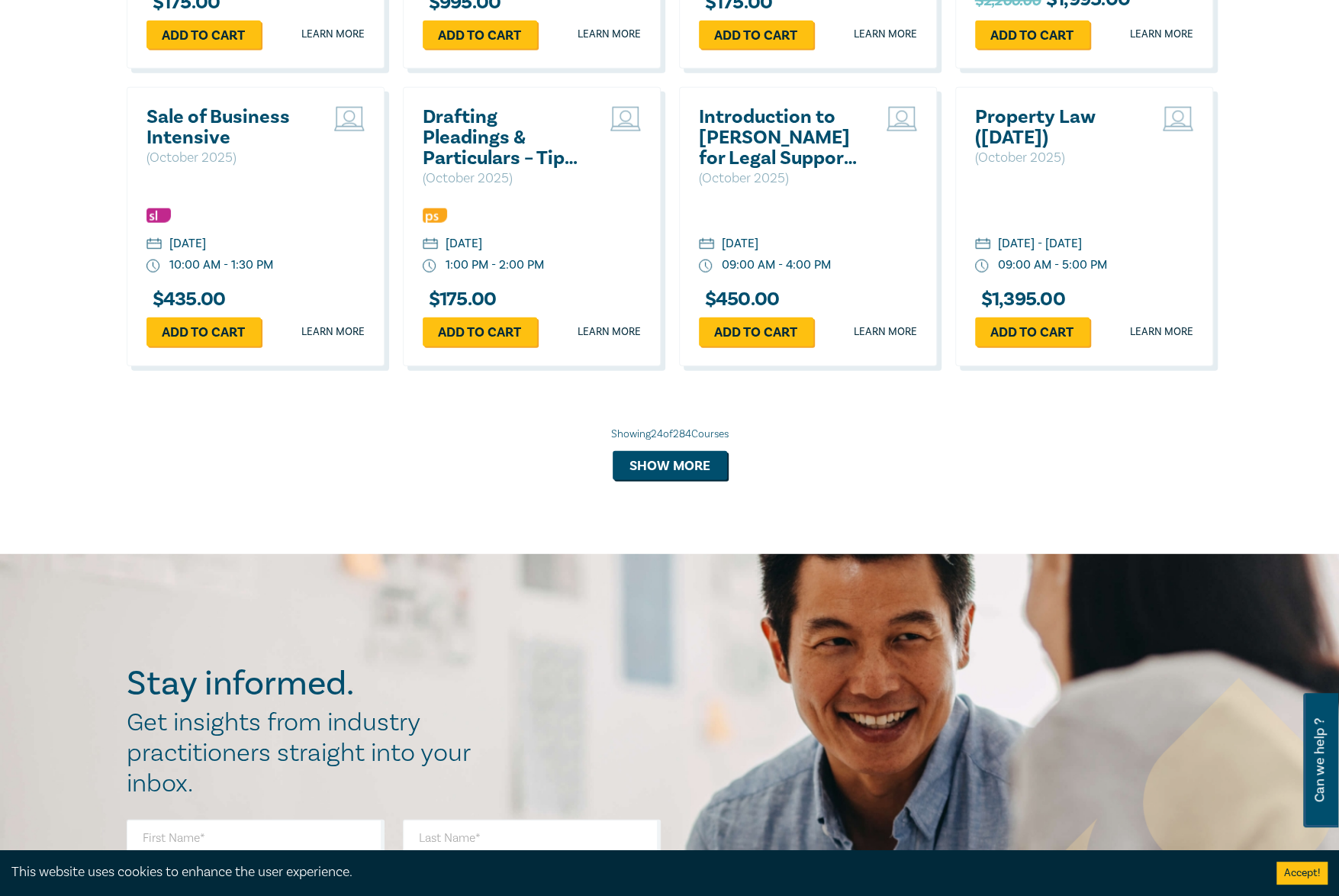
scroll to position [2814, 0]
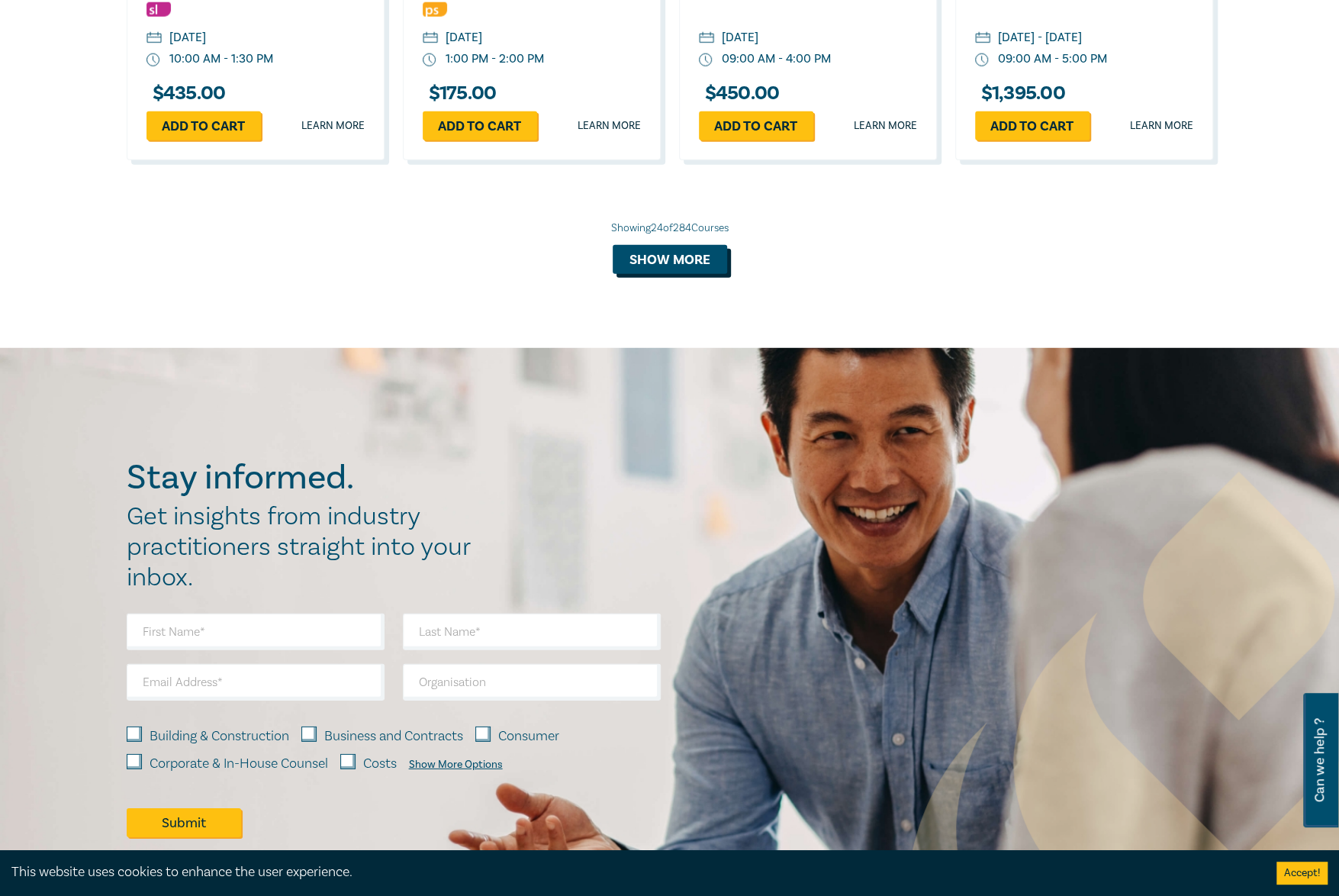
click at [671, 274] on button "Show more" at bounding box center [670, 259] width 115 height 29
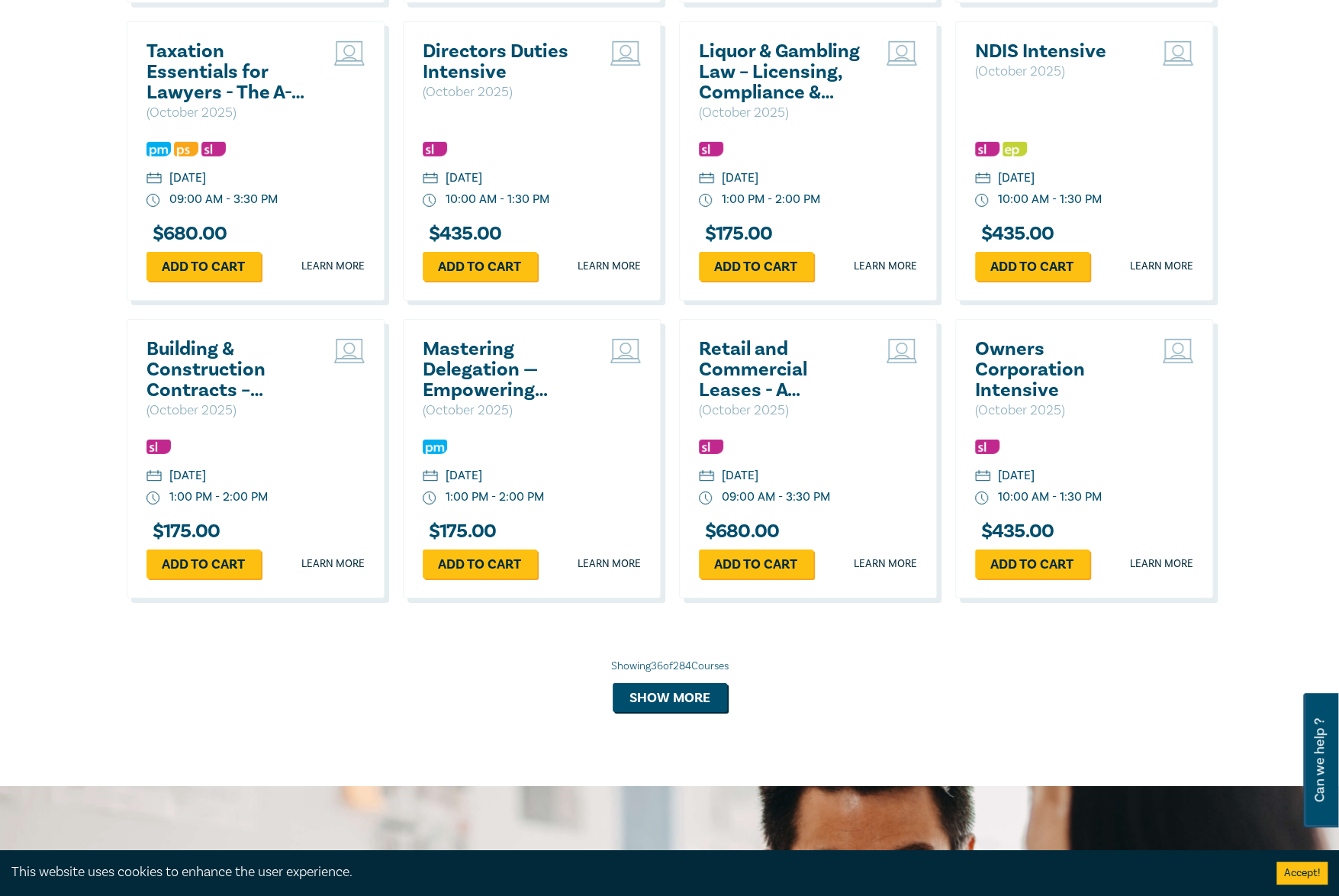
scroll to position [3271, 0]
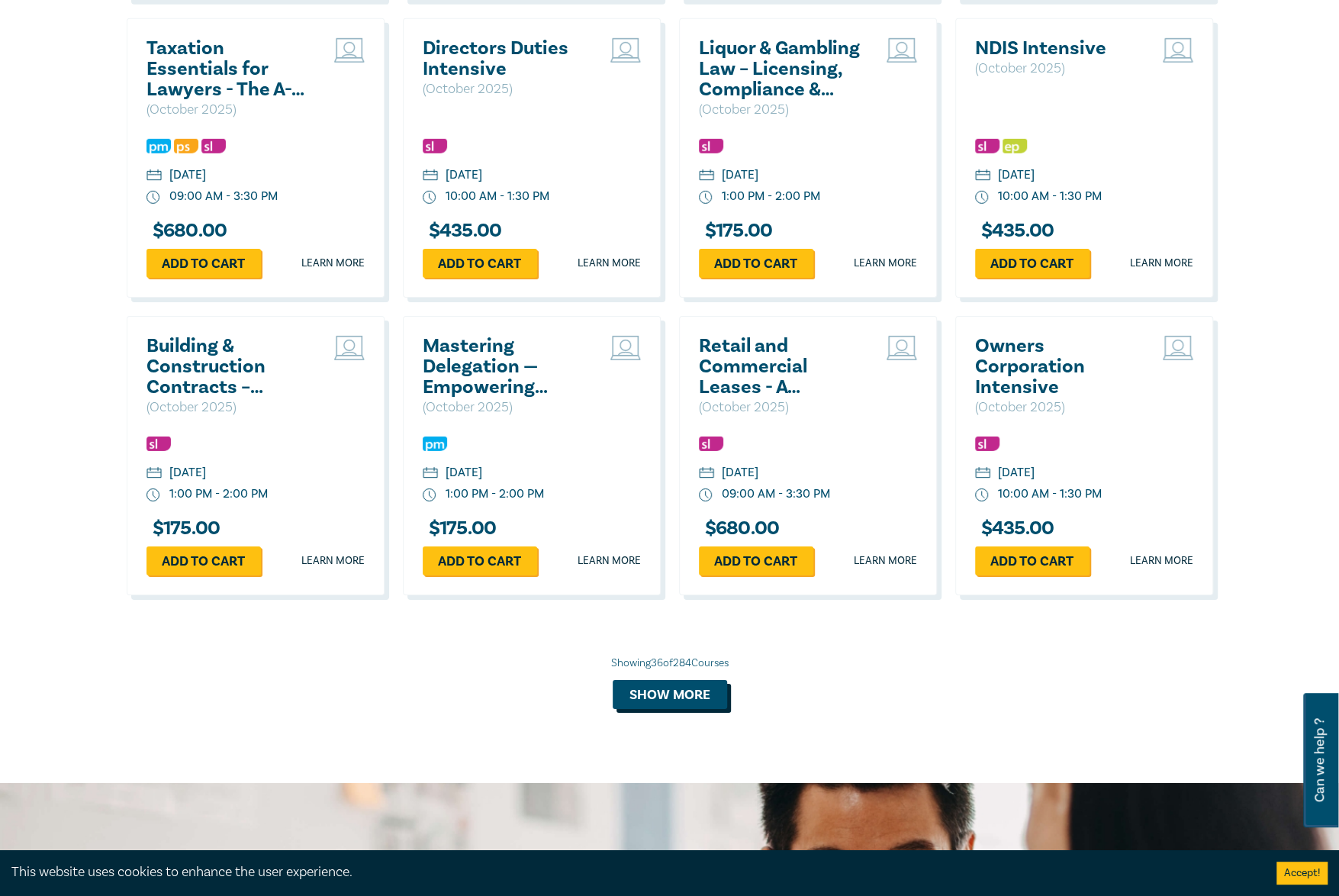
click at [695, 700] on button "Show more" at bounding box center [670, 695] width 115 height 29
